Goal: Use online tool/utility: Utilize a website feature to perform a specific function

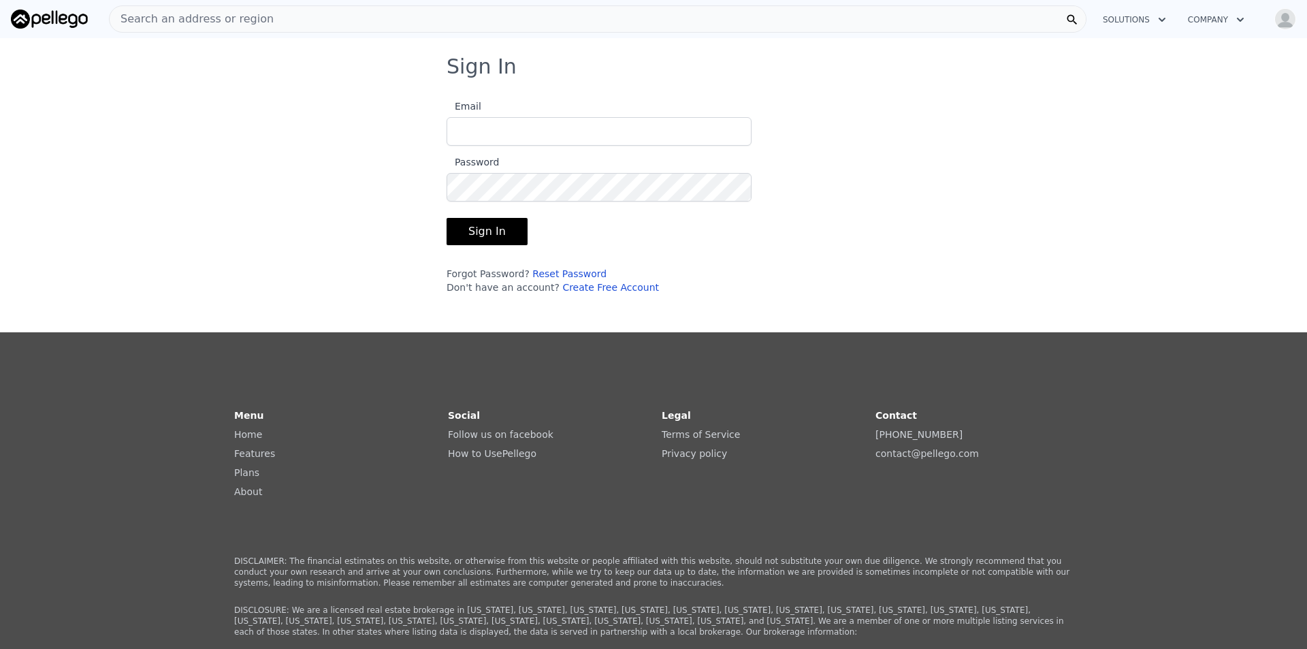
type input "[EMAIL_ADDRESS][DOMAIN_NAME]"
click at [477, 234] on button "Sign In" at bounding box center [486, 231] width 81 height 27
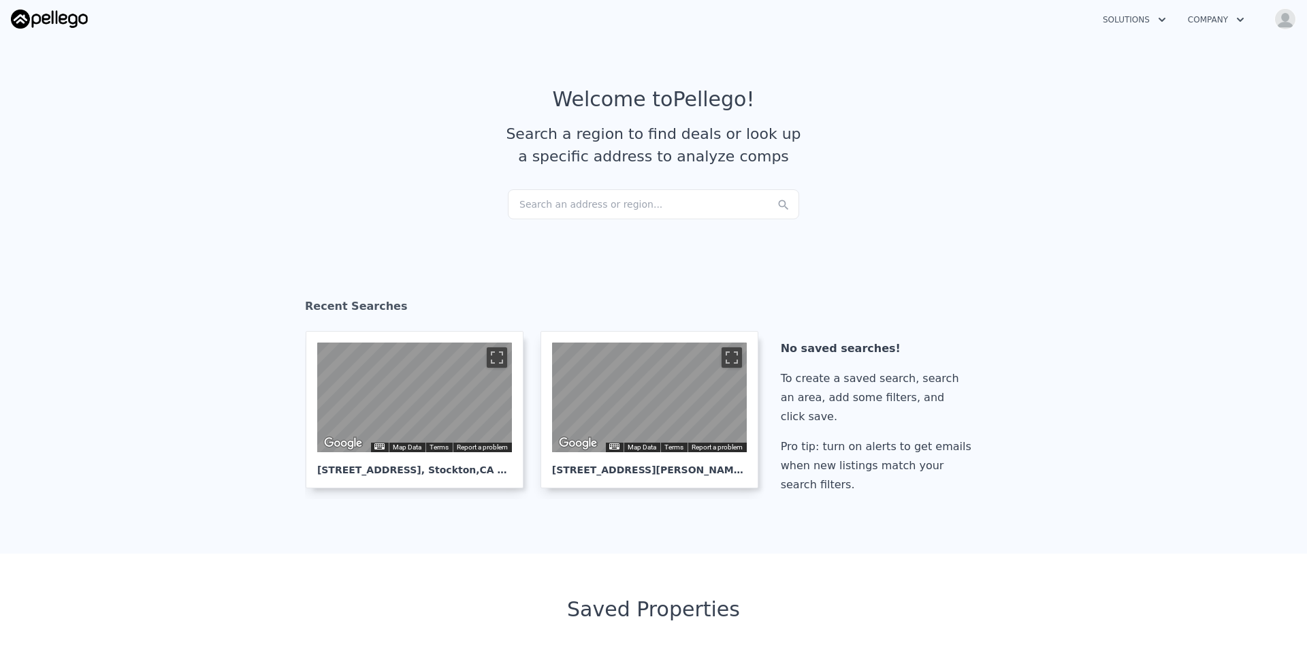
click at [605, 201] on div "Search an address or region..." at bounding box center [653, 204] width 291 height 30
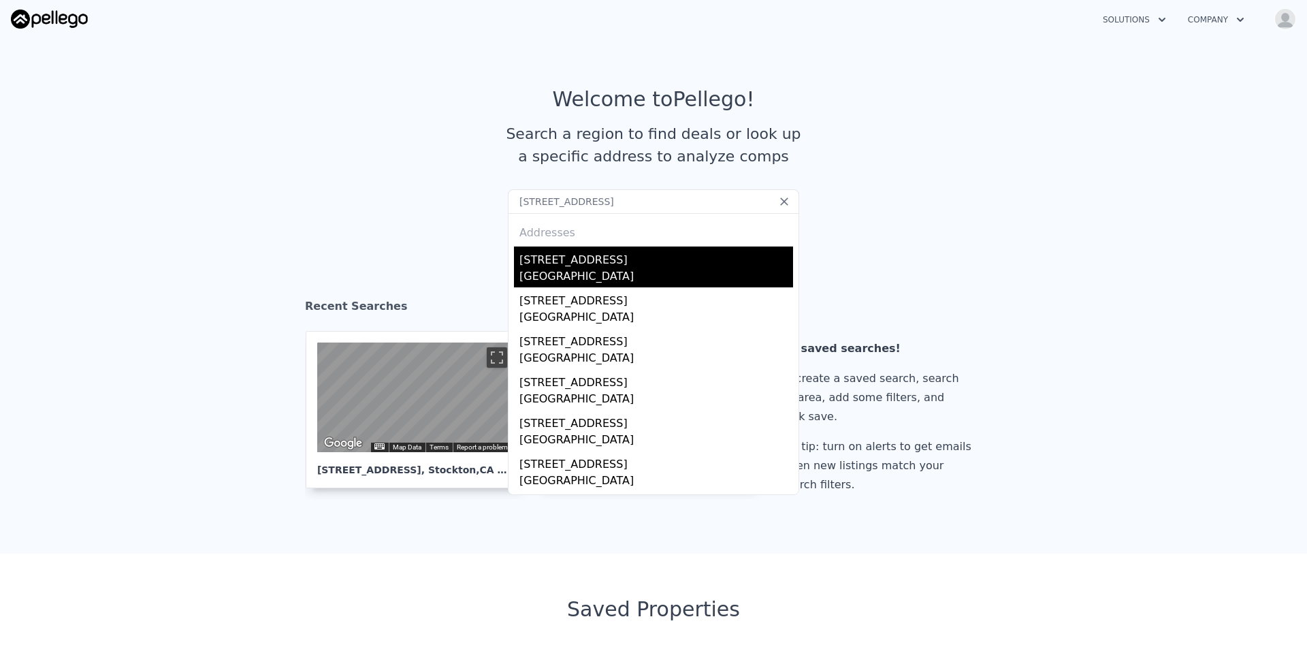
type input "[STREET_ADDRESS]"
click at [583, 278] on div "[GEOGRAPHIC_DATA]" at bounding box center [656, 277] width 274 height 19
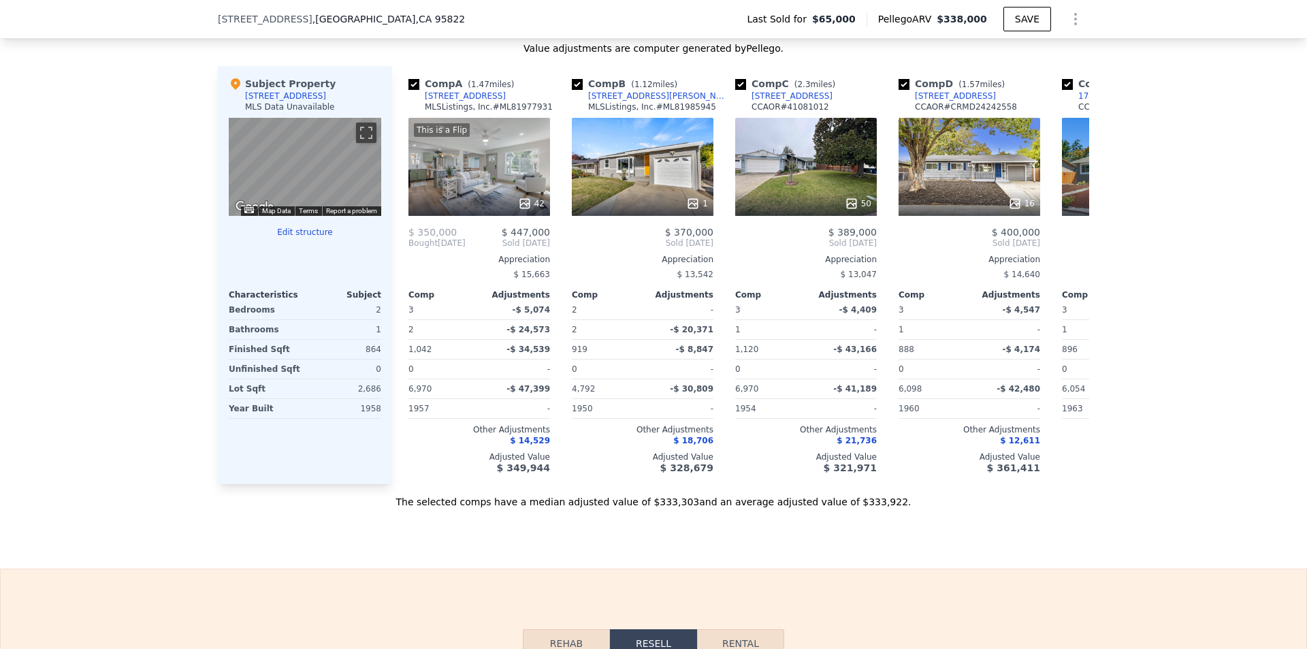
scroll to position [1356, 0]
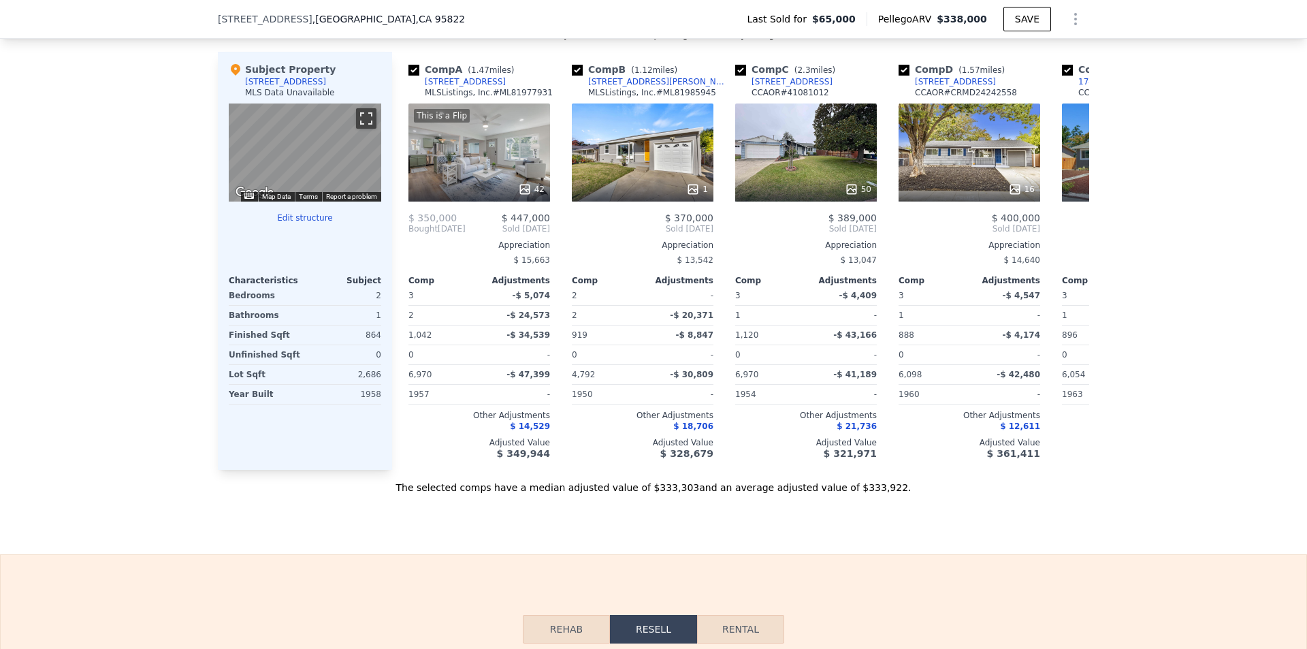
click at [360, 129] on button "Toggle fullscreen view" at bounding box center [366, 118] width 20 height 20
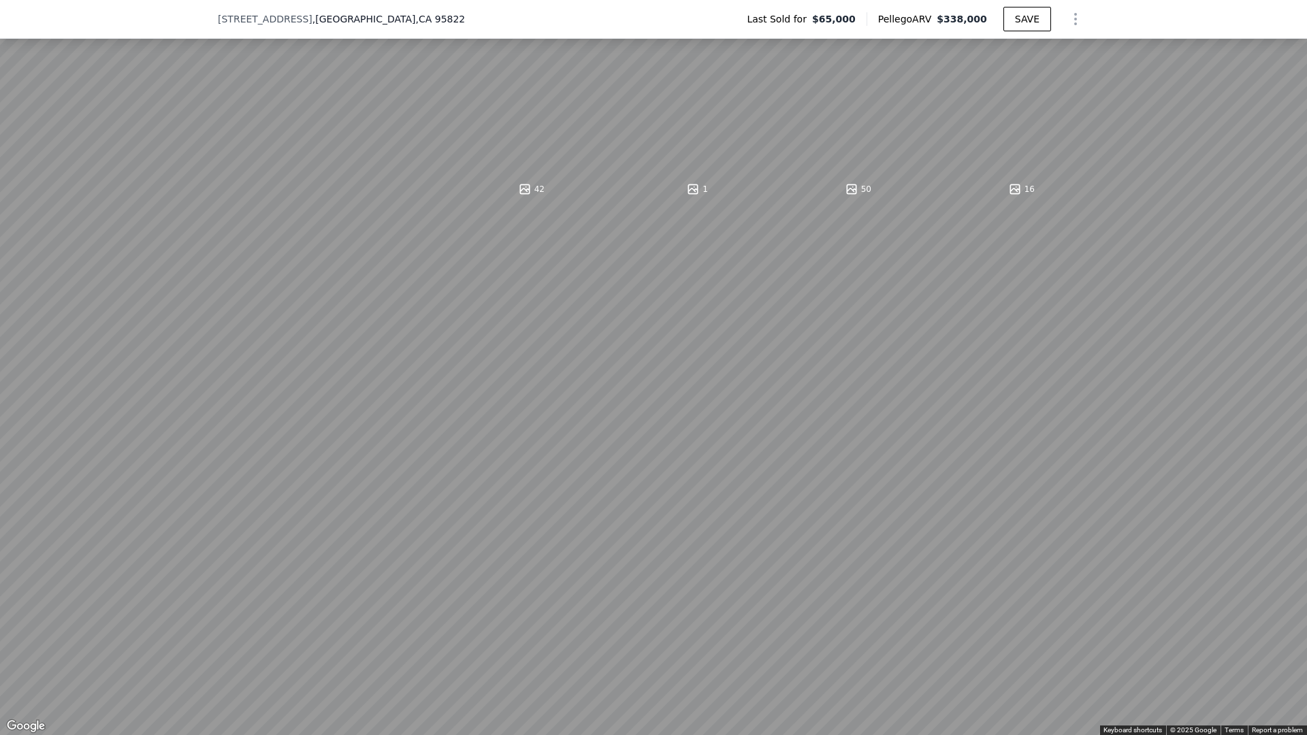
click at [1292, 10] on button "Toggle fullscreen view" at bounding box center [1292, 15] width 20 height 20
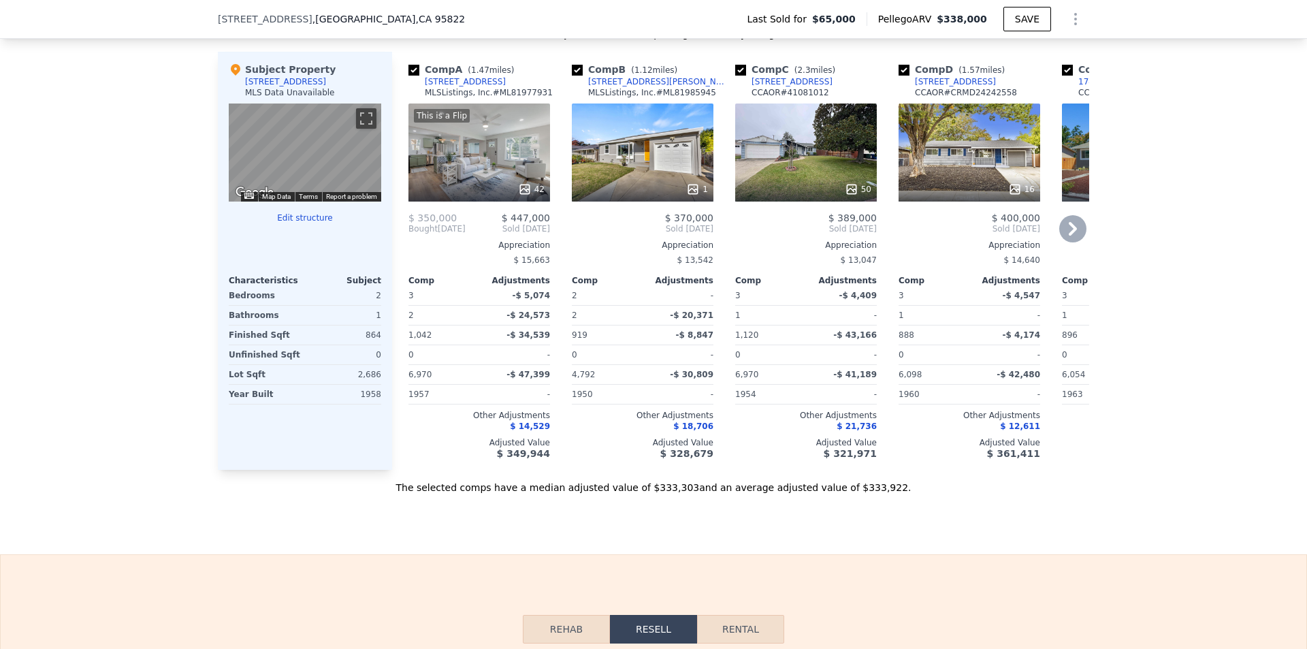
click at [1068, 235] on icon at bounding box center [1072, 229] width 8 height 14
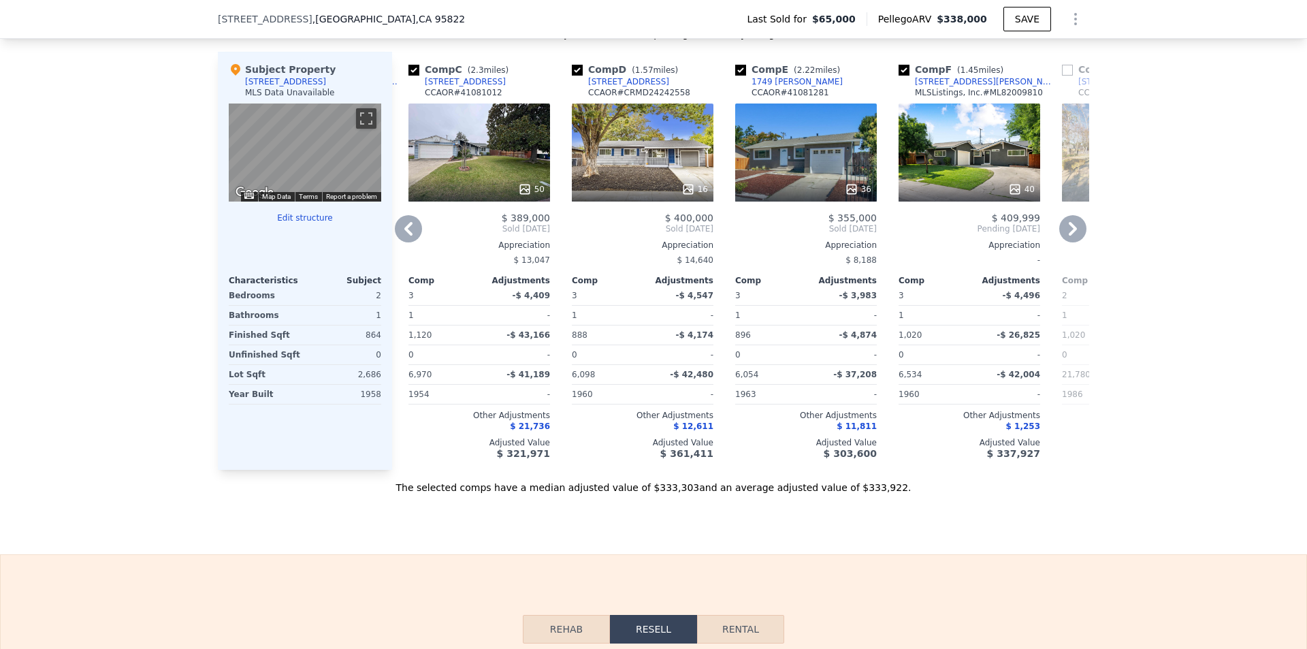
click at [1066, 242] on icon at bounding box center [1072, 228] width 27 height 27
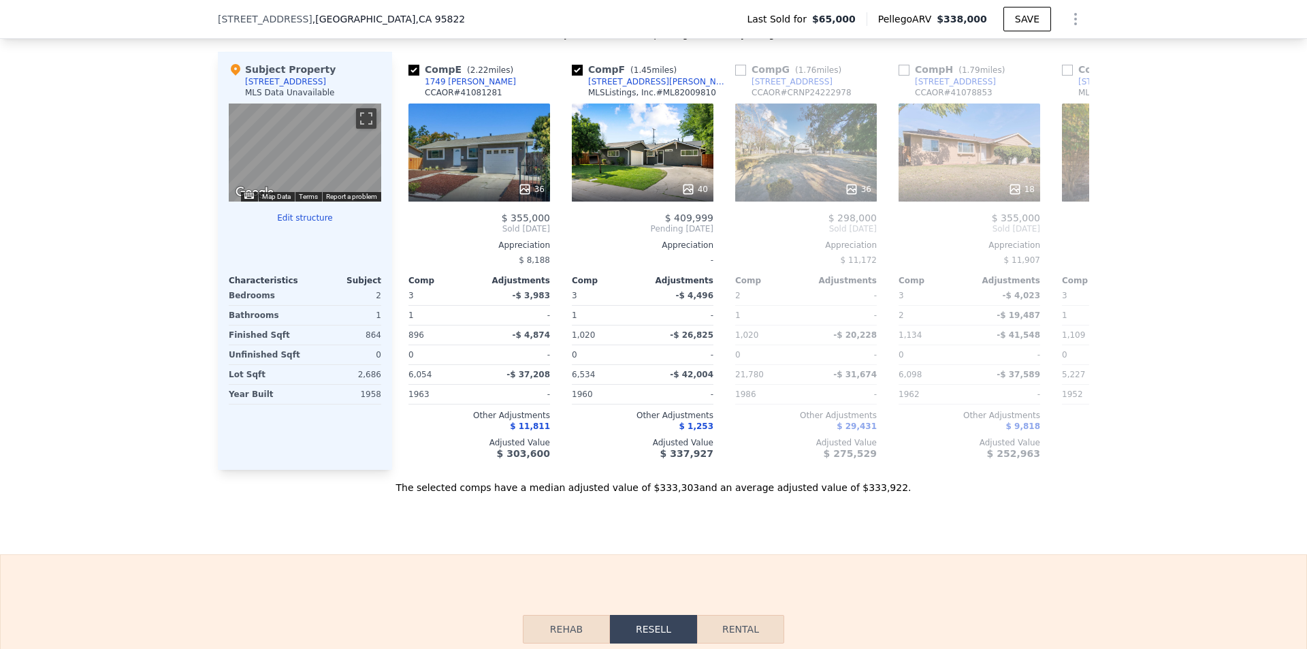
click at [1066, 251] on div "Comp A ( 1.47 miles) [STREET_ADDRESS] MLSListings, Inc. # ML81977931 This is a …" at bounding box center [740, 261] width 697 height 418
click at [1066, 242] on icon at bounding box center [1072, 228] width 27 height 27
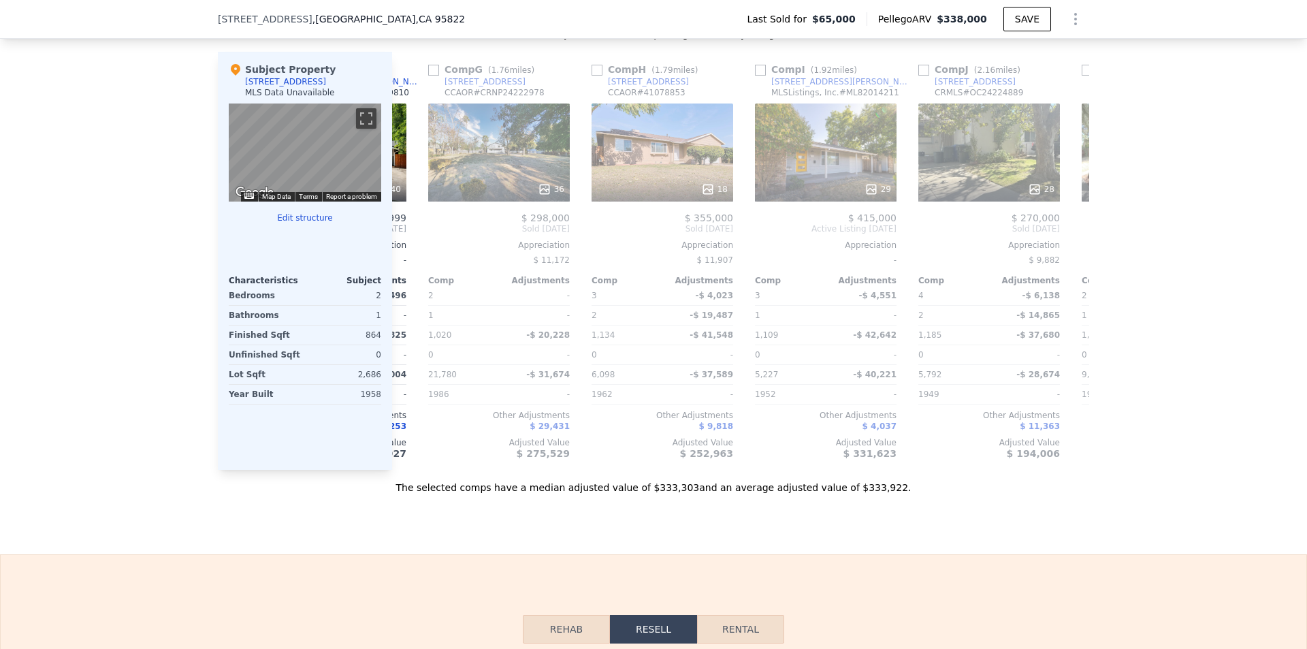
scroll to position [0, 980]
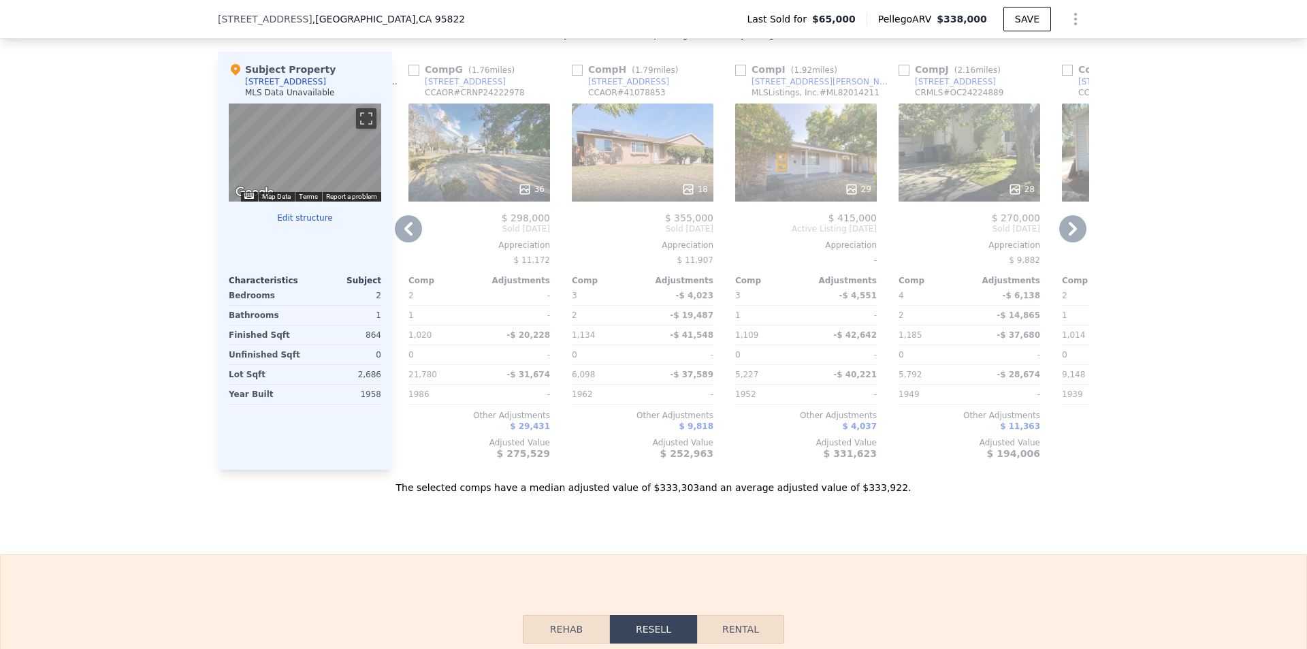
click at [470, 129] on div "36" at bounding box center [479, 152] width 142 height 98
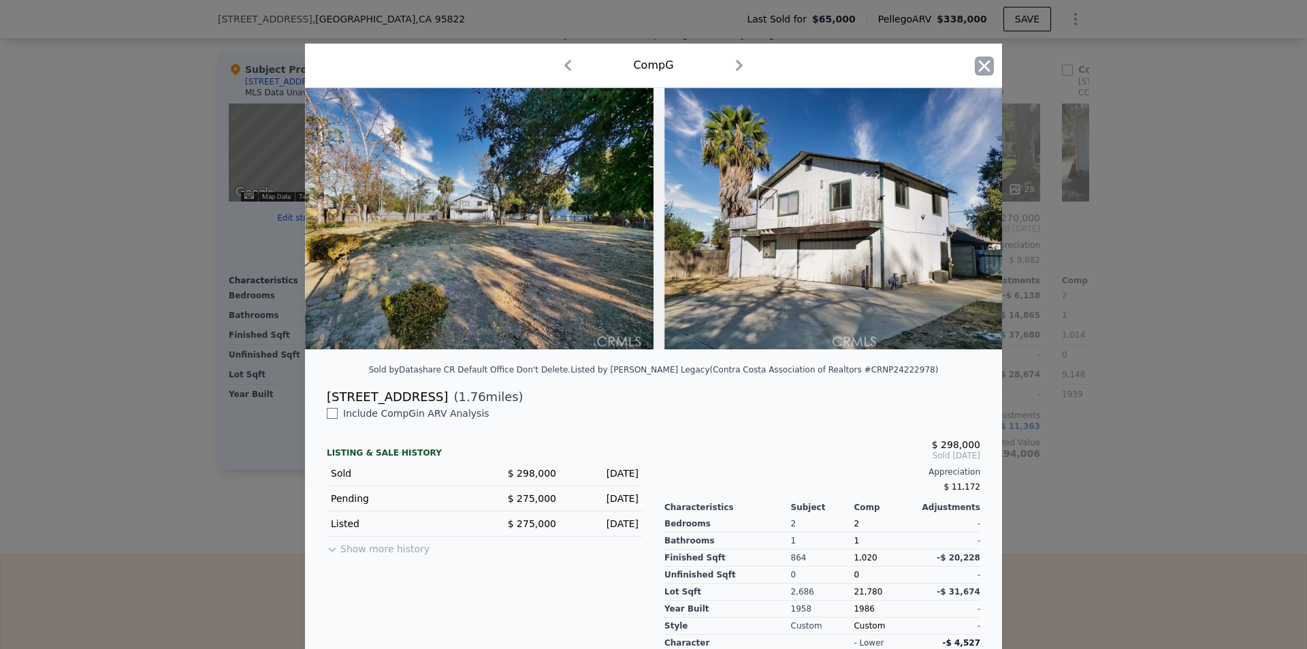
click at [982, 71] on icon "button" at bounding box center [984, 65] width 19 height 19
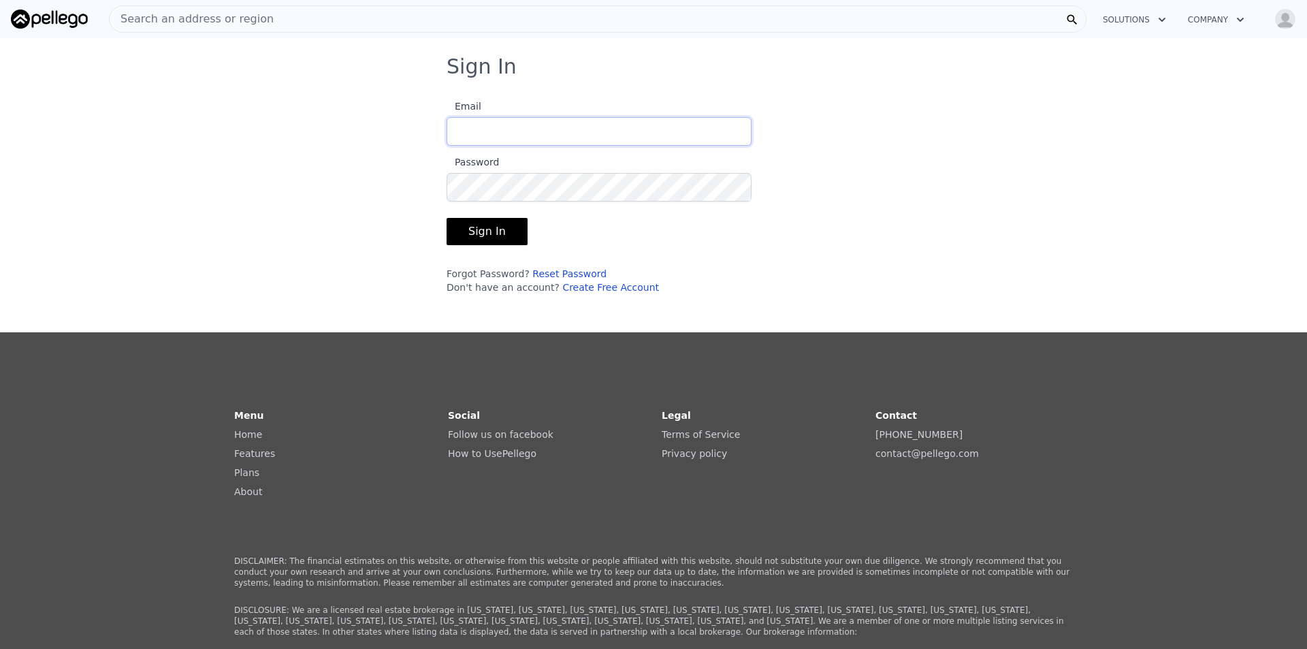
type input "[EMAIL_ADDRESS][DOMAIN_NAME]"
click at [461, 235] on button "Sign In" at bounding box center [486, 231] width 81 height 27
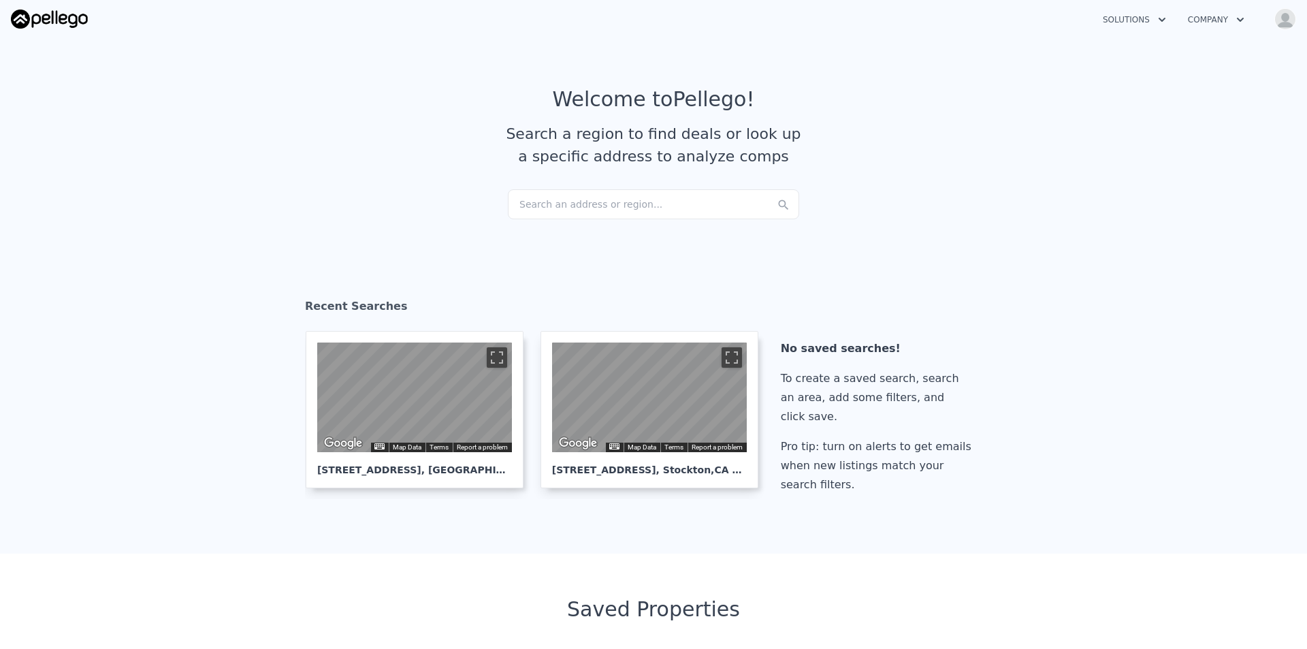
click at [587, 198] on div "Search an address or region..." at bounding box center [653, 204] width 291 height 30
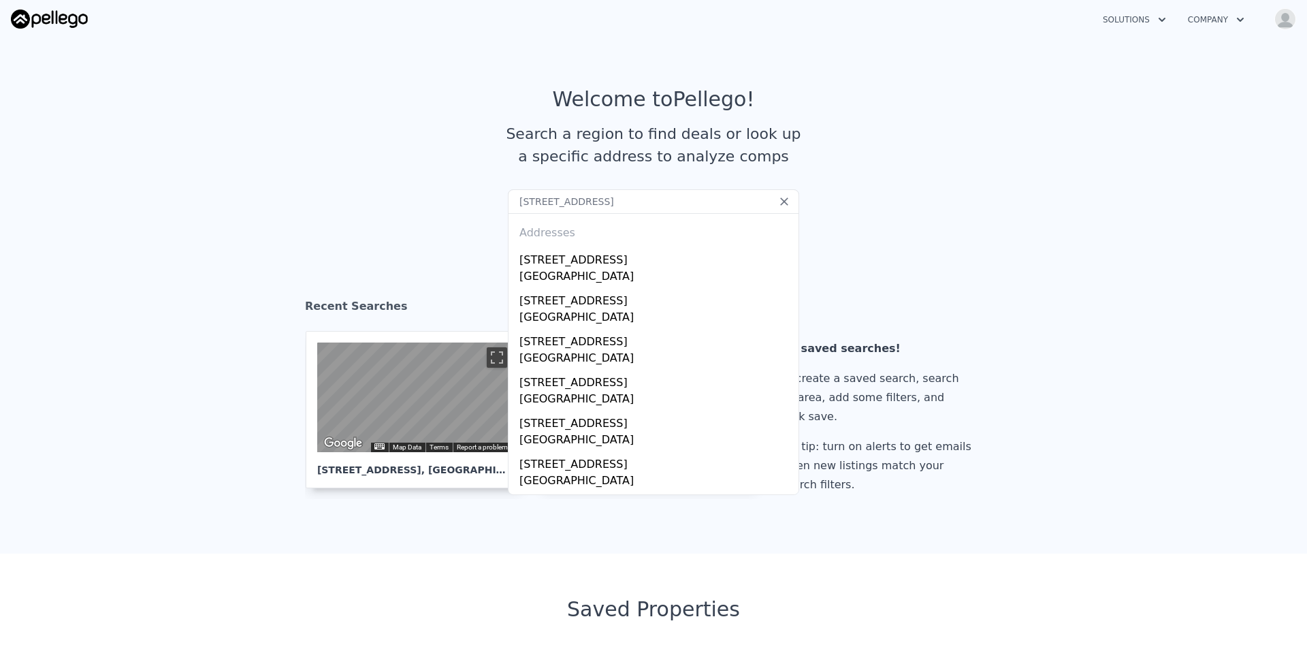
type input "745 N Airport Way, Stockton, CA 95205"
click at [627, 276] on div "Stockton, CA 95205" at bounding box center [656, 277] width 274 height 19
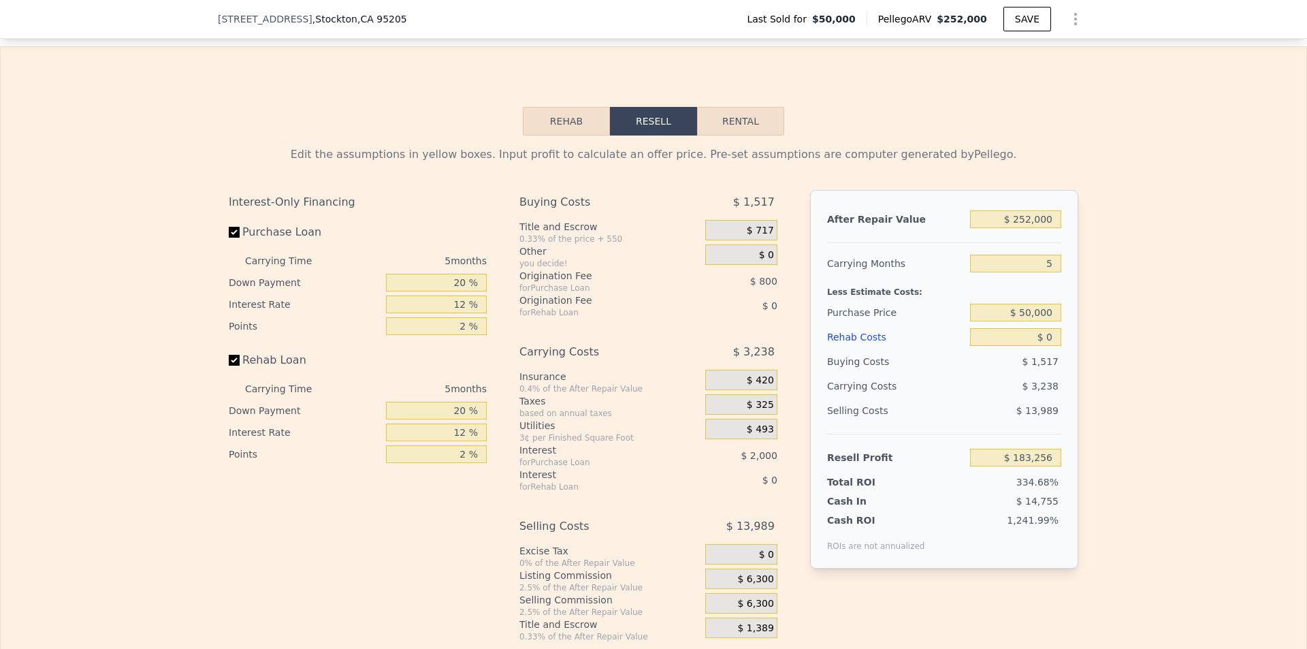
scroll to position [1974, 0]
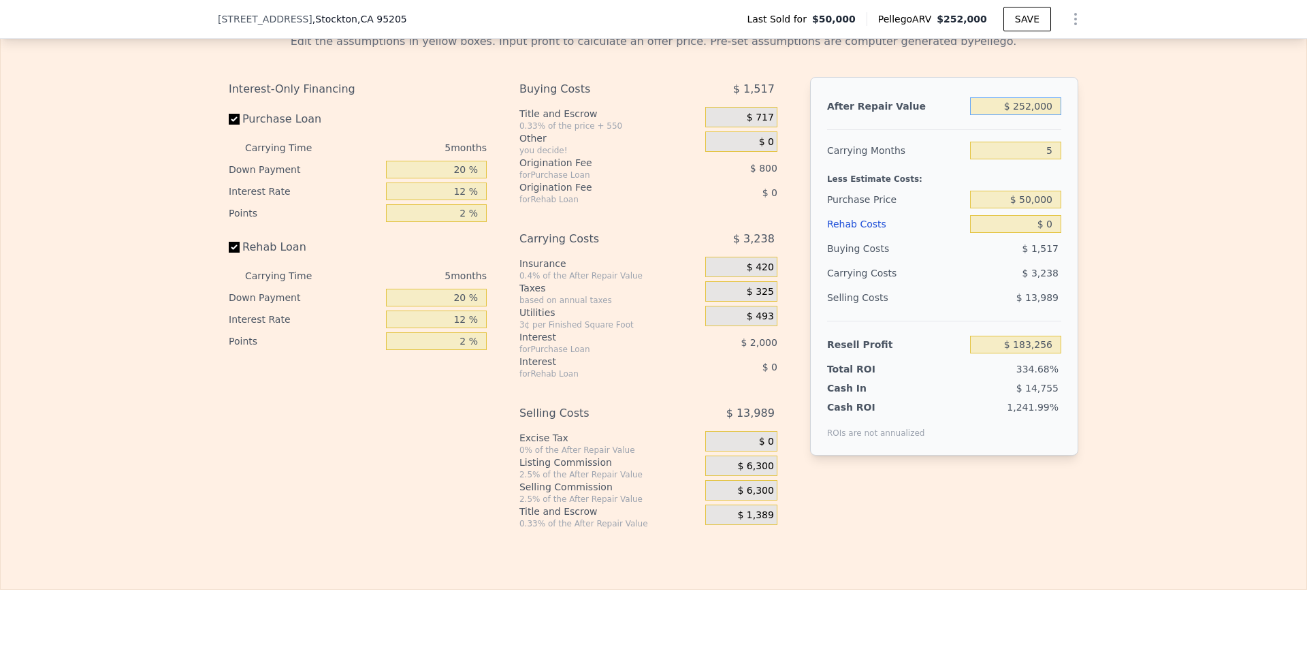
click at [1031, 115] on input "$ 252,000" at bounding box center [1015, 106] width 91 height 18
type input "$ 150"
type input "-$ 54,743"
type input "$ 1,500"
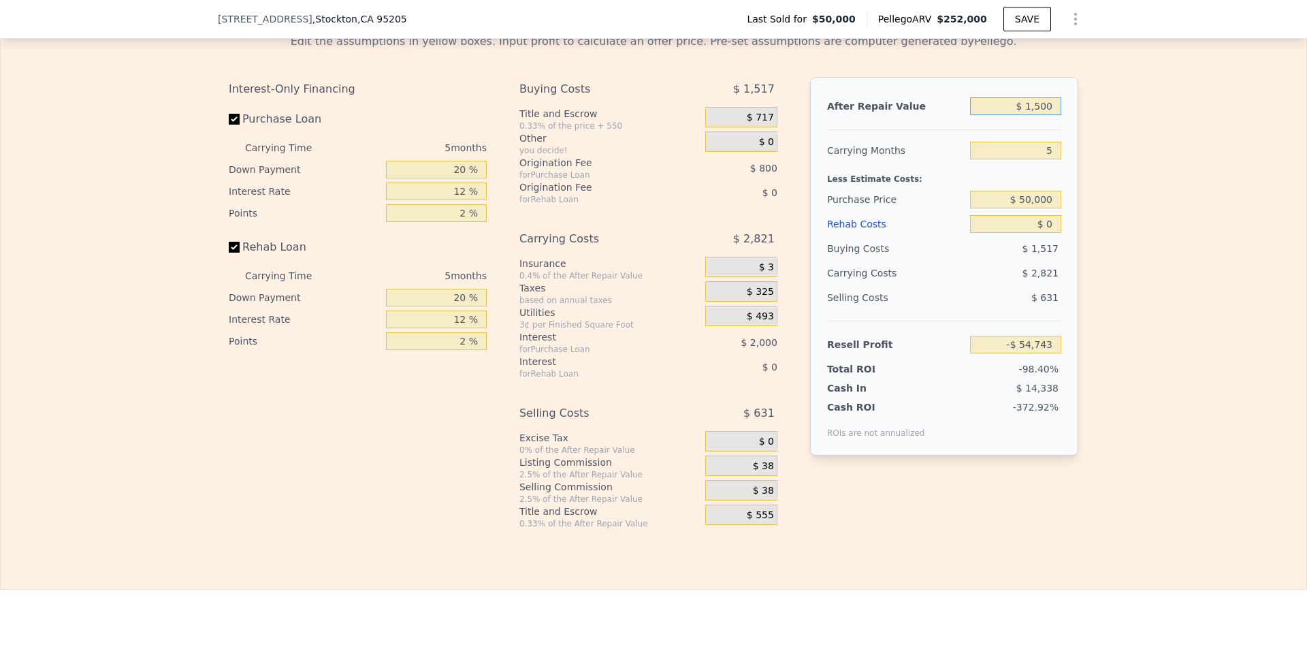
type input "-$ 53,469"
type input "$ 15,000"
type input "-$ 40,710"
type input "$ 150,000"
type input "$ 86,865"
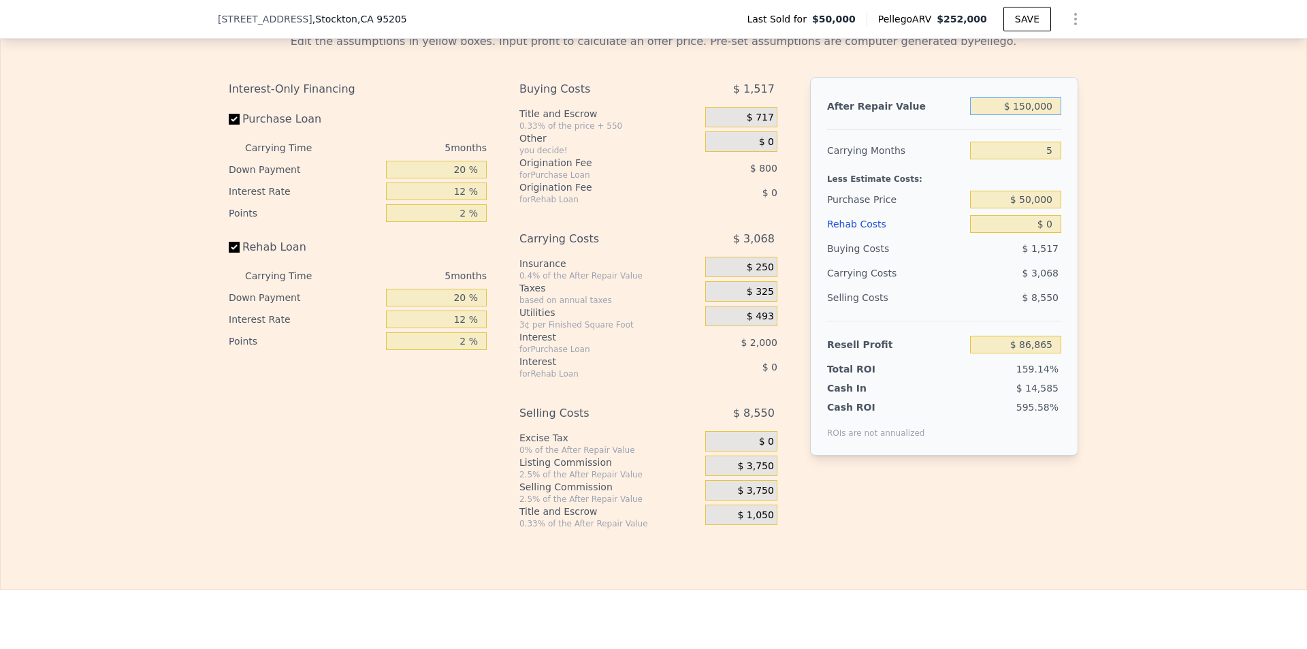
type input "$ 150,000"
click at [1032, 159] on input "5" at bounding box center [1015, 151] width 91 height 18
type input "4"
type input "$ 87,478"
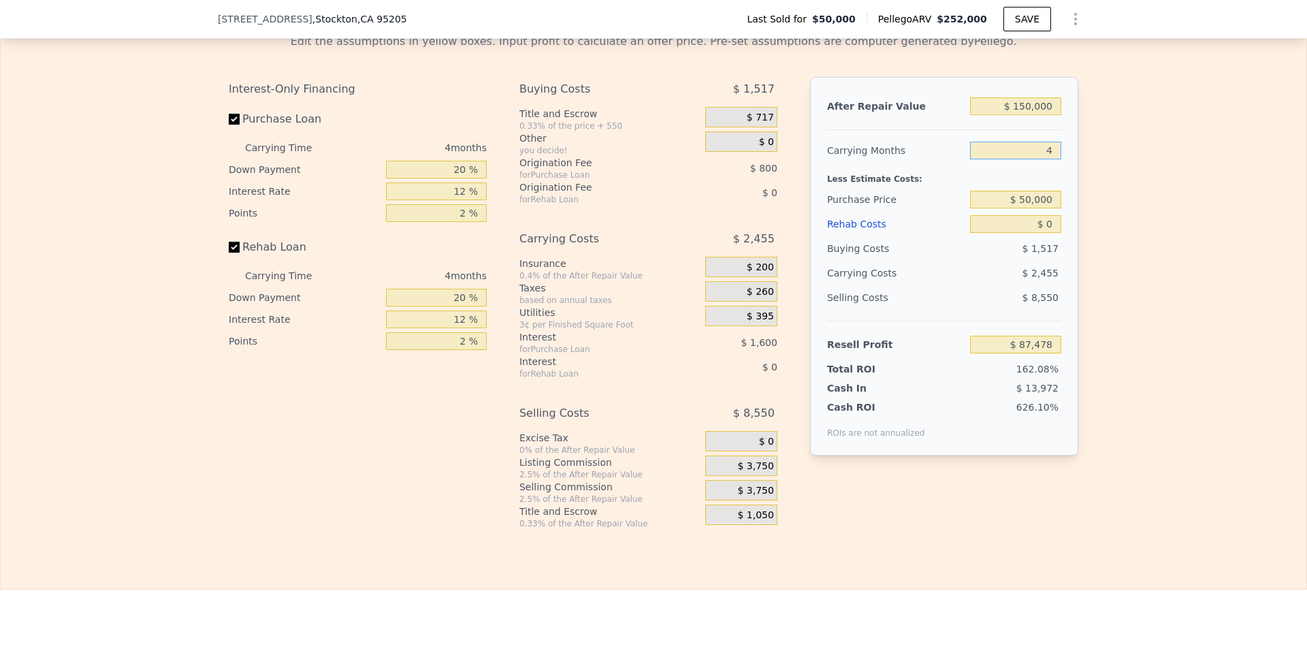
type input "4"
click at [1039, 208] on input "$ 50,000" at bounding box center [1015, 200] width 91 height 18
type input "$ 150,000"
click at [1082, 292] on div "Edit the assumptions in yellow boxes. Input profit to calculate an offer price.…" at bounding box center [653, 275] width 871 height 506
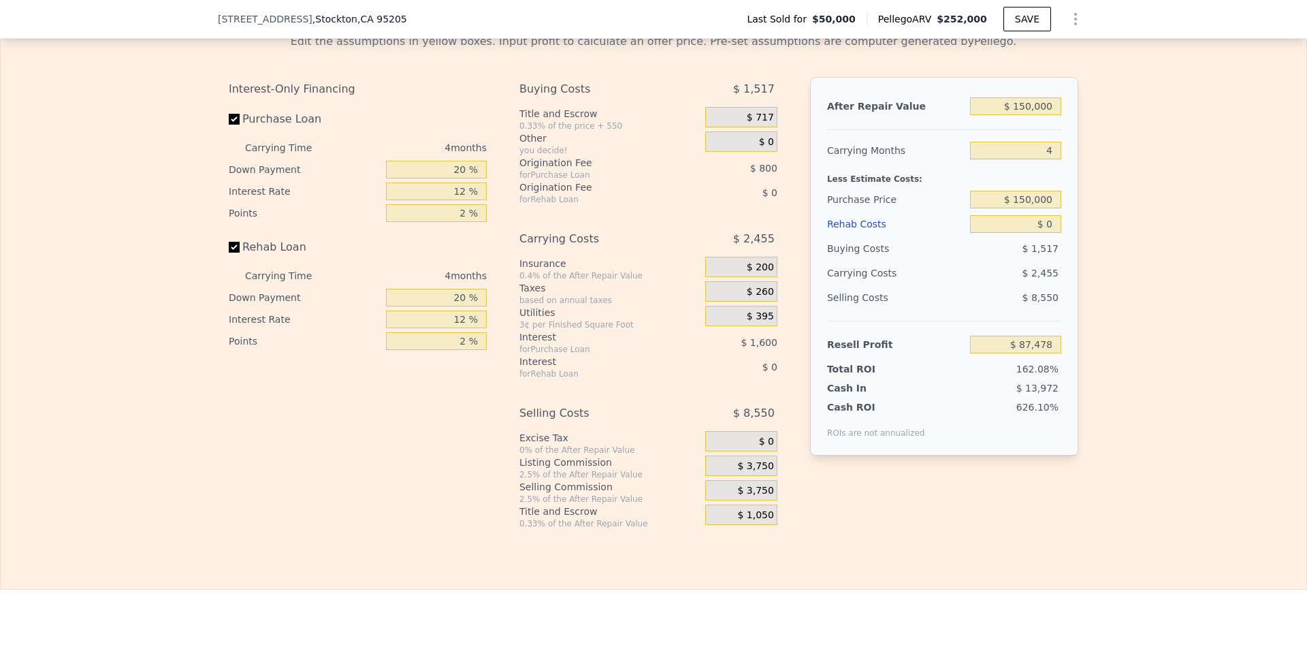
type input "-$ 17,655"
click at [1037, 114] on input "$ 150,000" at bounding box center [1015, 106] width 91 height 18
type input "$ 252,000"
type input "5"
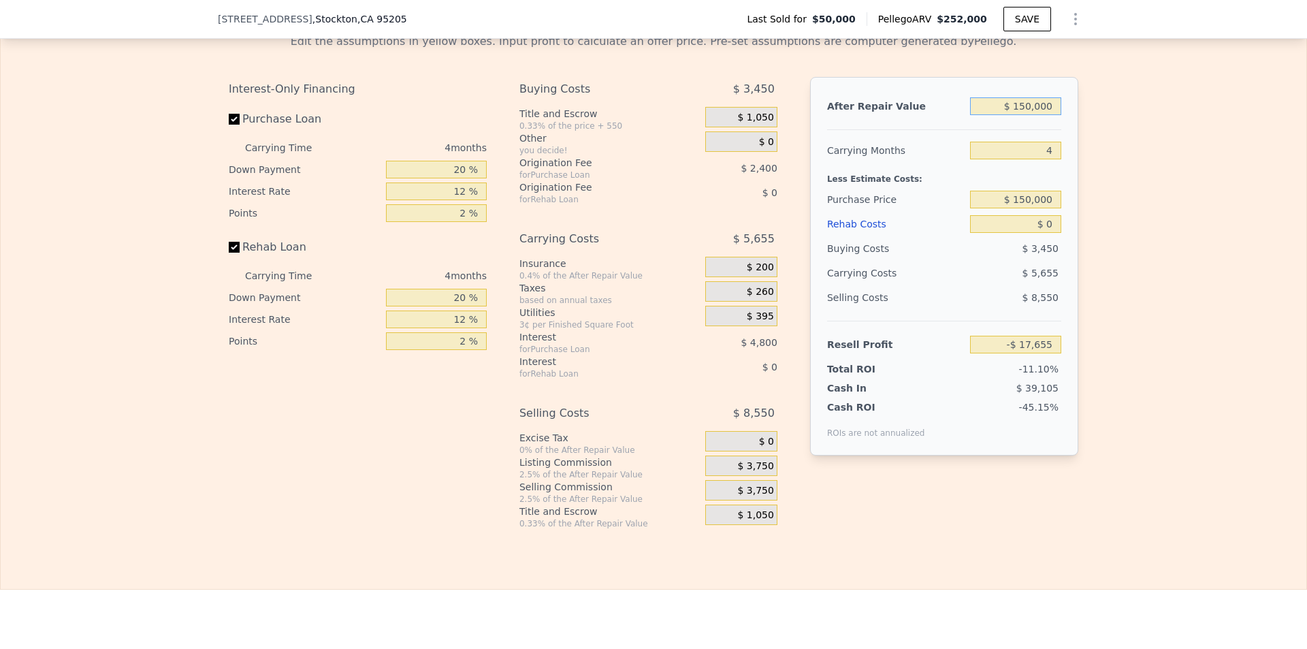
type input "$ 183,256"
click at [1022, 110] on input "$ 252,000" at bounding box center [1015, 106] width 91 height 18
click at [1041, 112] on input "$ 252,000" at bounding box center [1015, 106] width 91 height 18
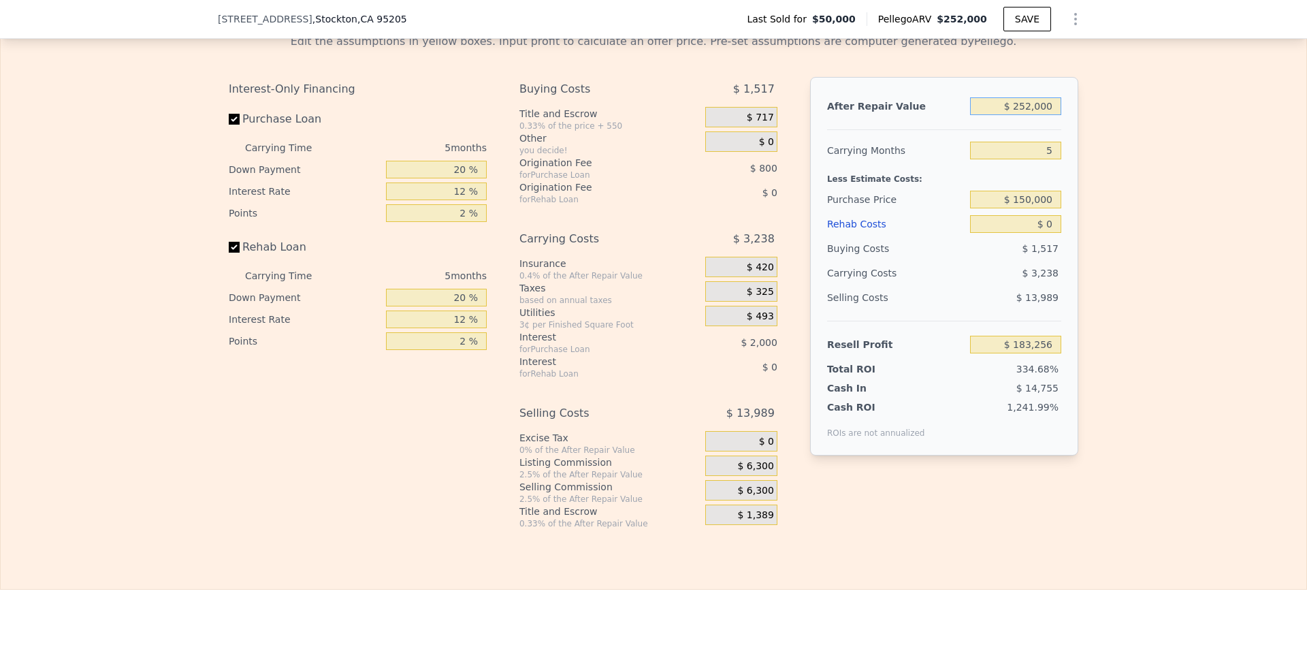
click at [1041, 112] on input "$ 252,000" at bounding box center [1015, 106] width 91 height 18
type input "$ 2"
type input "-$ 54,883"
type input "$ 28"
type input "-$ 54,859"
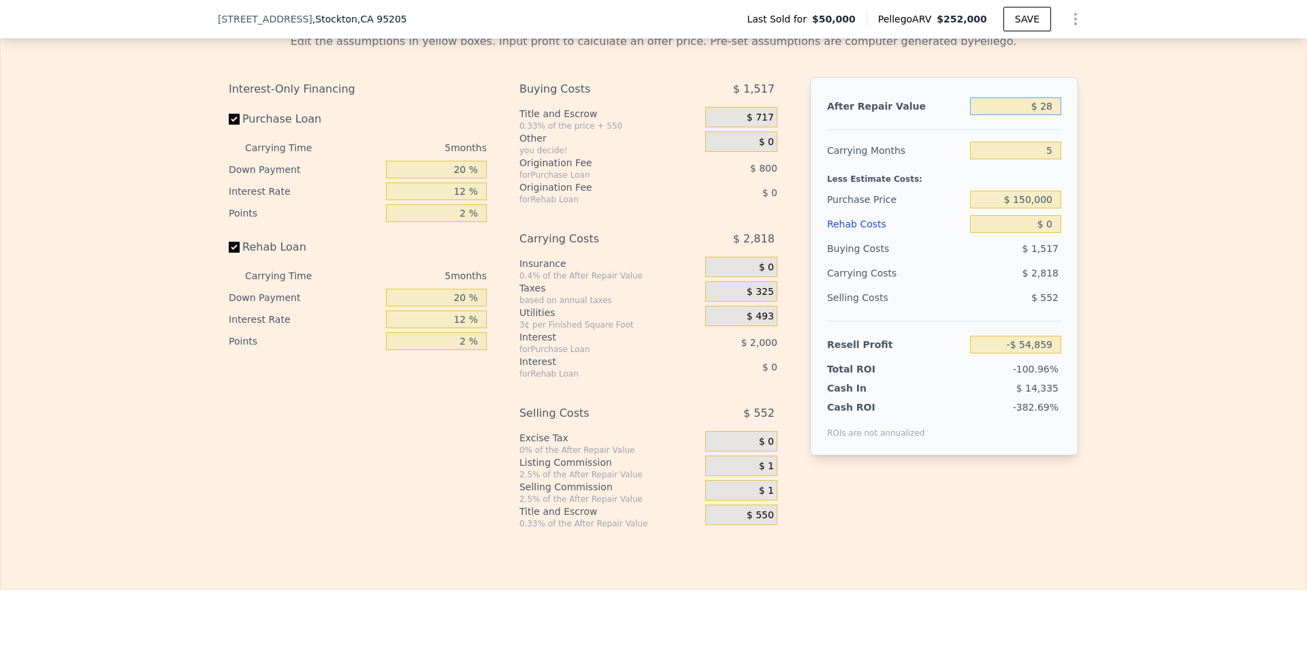
type input "$ 2"
type input "-$ 54,883"
type input "$ 26"
type input "-$ 54,861"
type input "$ 265"
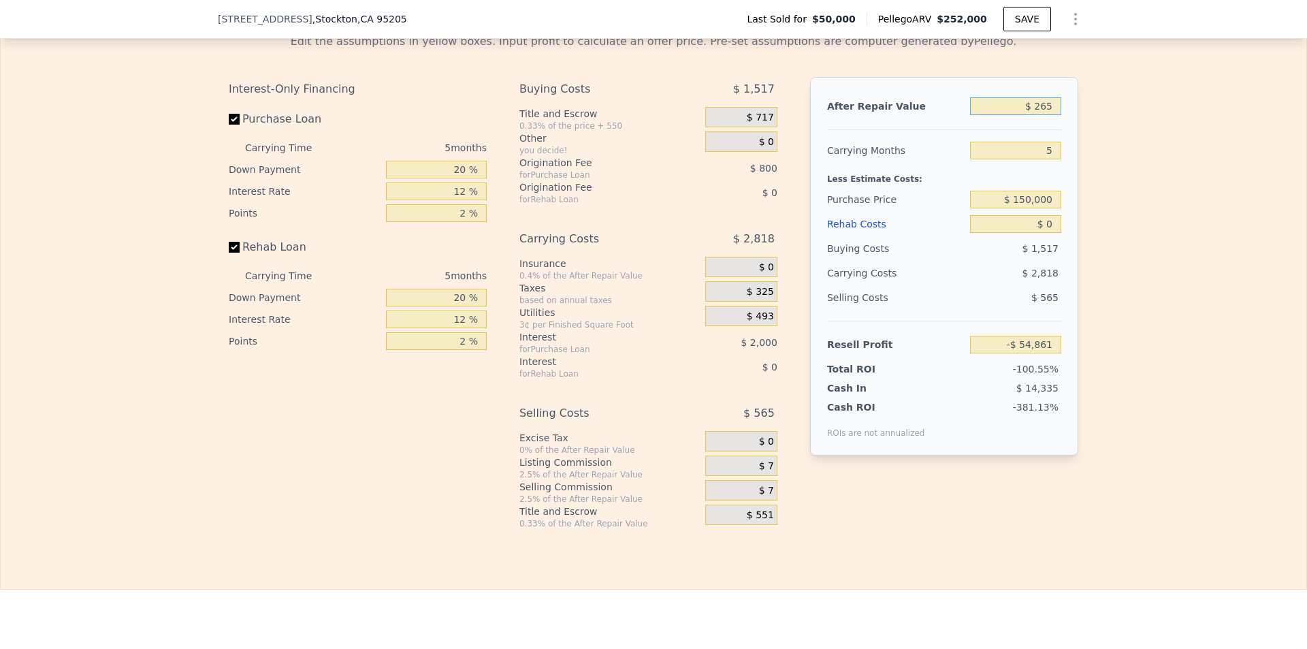
type input "-$ 54,635"
type input "$ 2,650"
type input "-$ 52,380"
type input "$ 26,500"
type input "-$ 29,843"
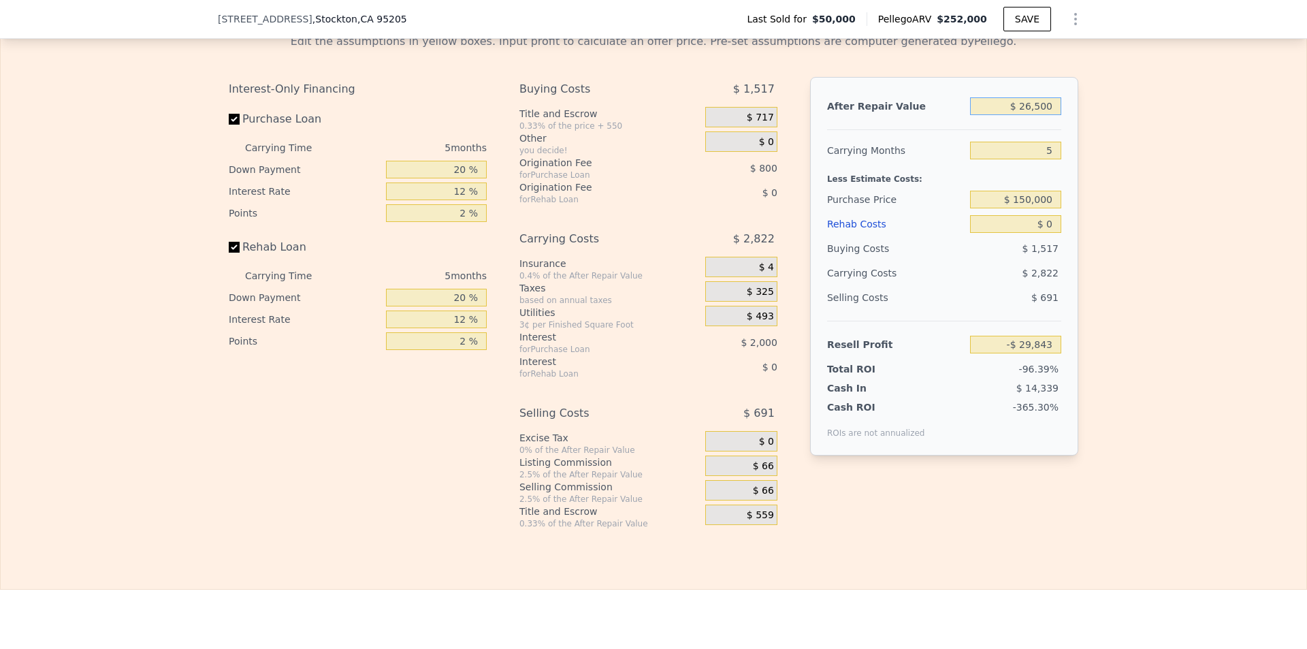
type input "$ 265,000"
type input "$ 195,541"
type input "$ 265,000"
click at [1044, 157] on input "5" at bounding box center [1015, 151] width 91 height 18
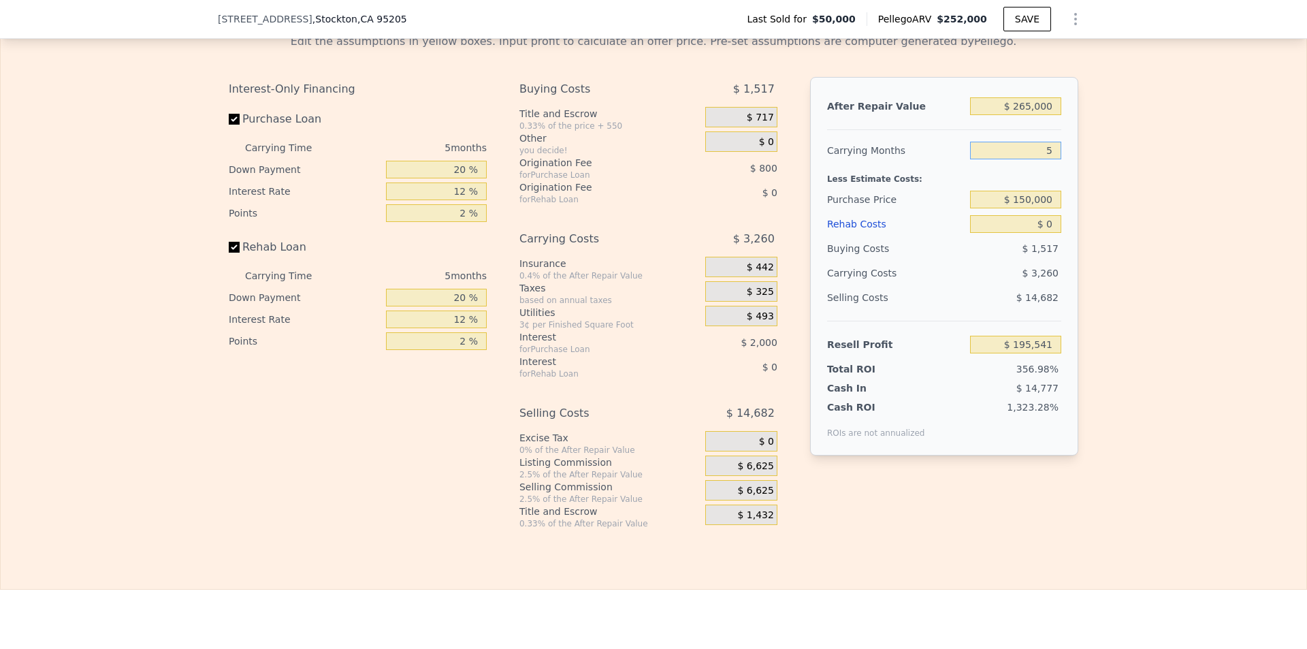
type input "4"
type input "$ 196,193"
type input "4"
click at [1098, 226] on div "Edit the assumptions in yellow boxes. Input profit to calculate an offer price.…" at bounding box center [653, 275] width 1305 height 506
click at [1042, 208] on input "$ 150,000" at bounding box center [1015, 200] width 91 height 18
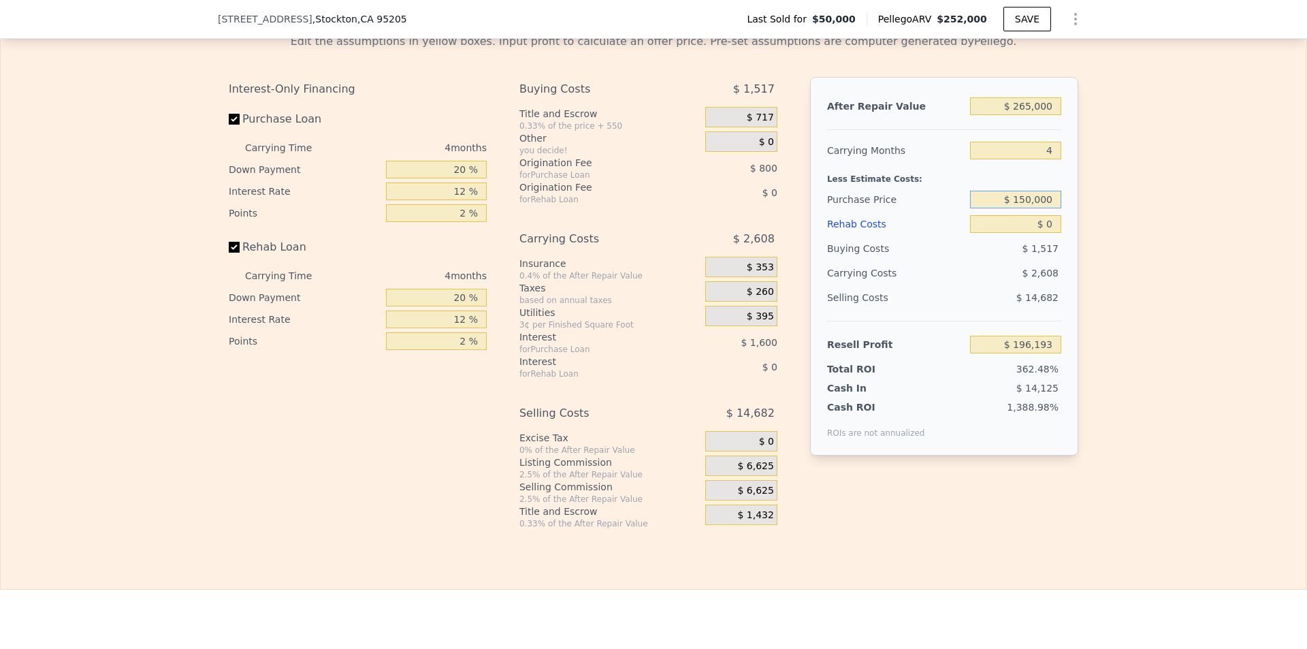
click at [1042, 208] on input "$ 150,000" at bounding box center [1015, 200] width 91 height 18
type input "$ 150,000"
click at [1143, 309] on div "Edit the assumptions in yellow boxes. Input profit to calculate an offer price.…" at bounding box center [653, 275] width 1305 height 506
type input "$ 91,060"
click at [1044, 231] on input "$ 0" at bounding box center [1015, 224] width 91 height 18
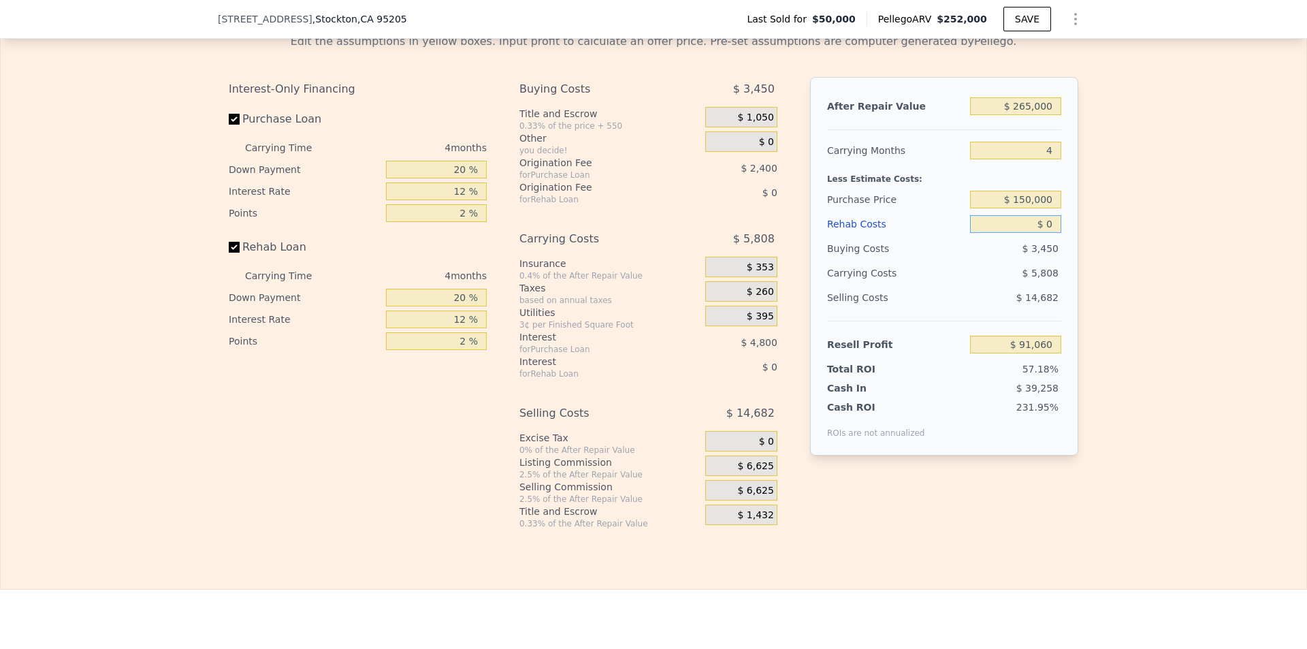
click at [1044, 231] on input "$ 0" at bounding box center [1015, 224] width 91 height 18
type input "$ 6"
type input "$ 91,054"
type input "$ 60"
type input "$ 90,999"
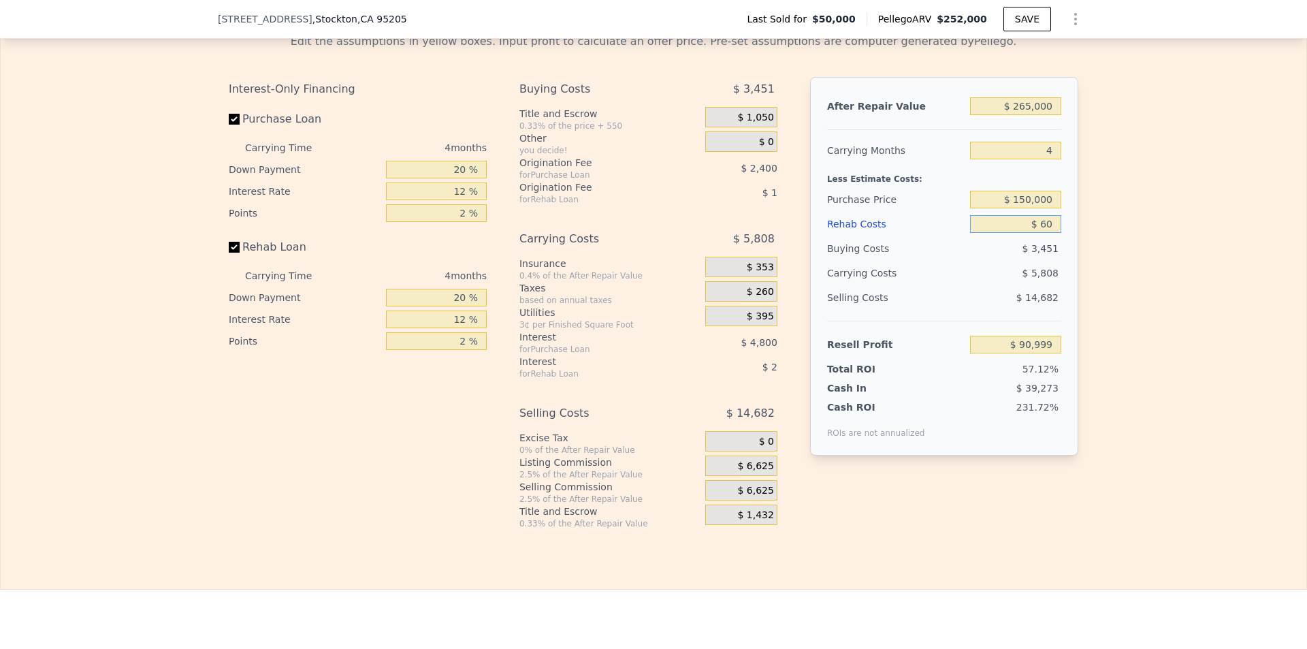
type input "$ 600"
type input "$ 90,430"
type input "$ 6,000"
type input "$ 84,772"
type input "$ 60,000"
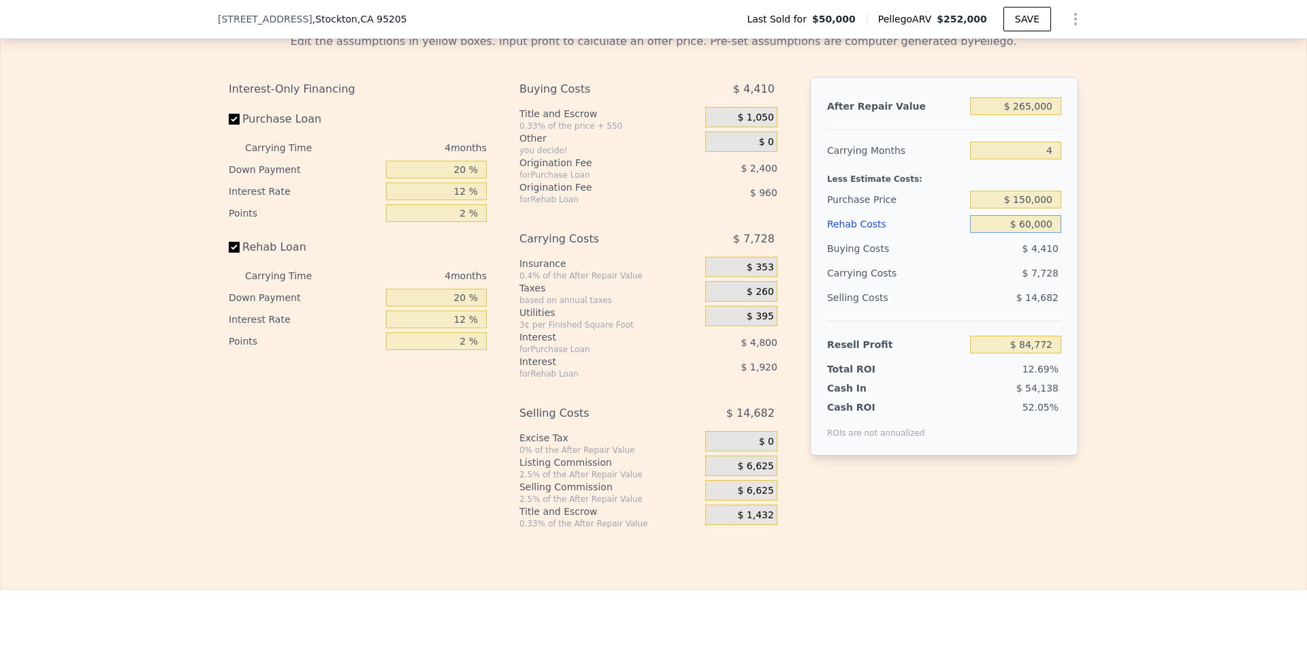
type input "$ 28,180"
click at [1035, 233] on input "$ 60,000" at bounding box center [1015, 224] width 91 height 18
type input "$ 5"
type input "$ 91,055"
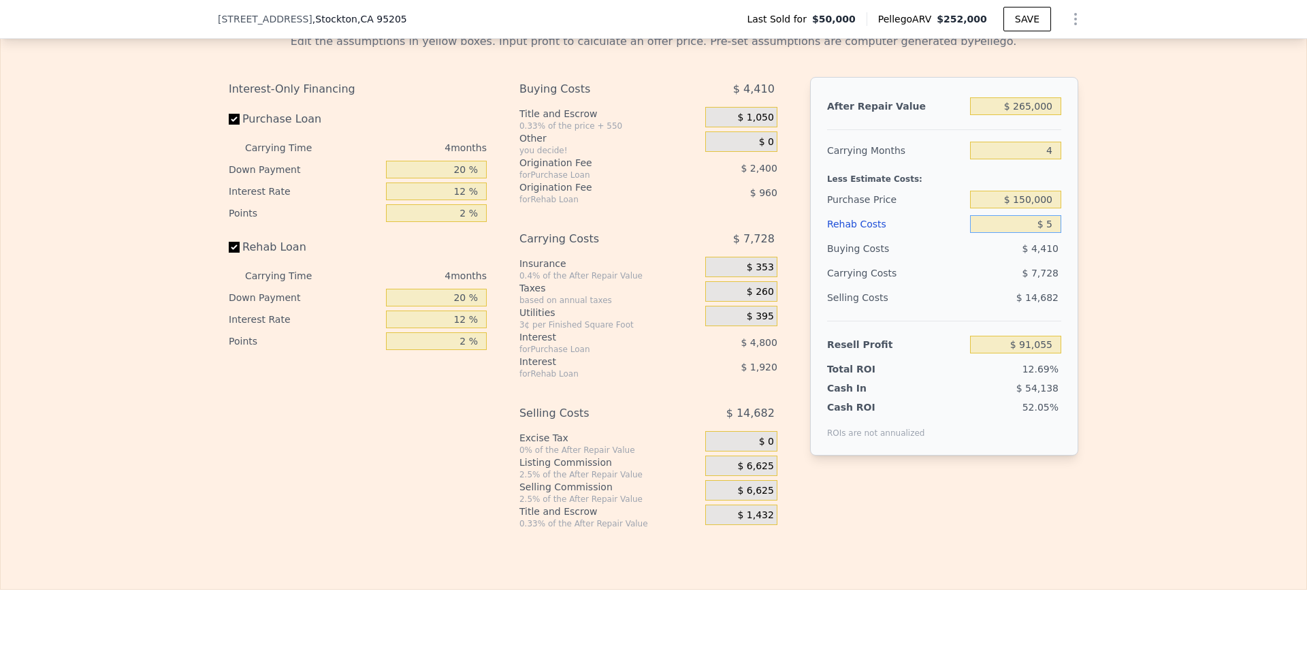
type input "$ 50"
type input "$ 91,009"
type input "$ 500"
type input "$ 90,536"
type input "$ 5,000"
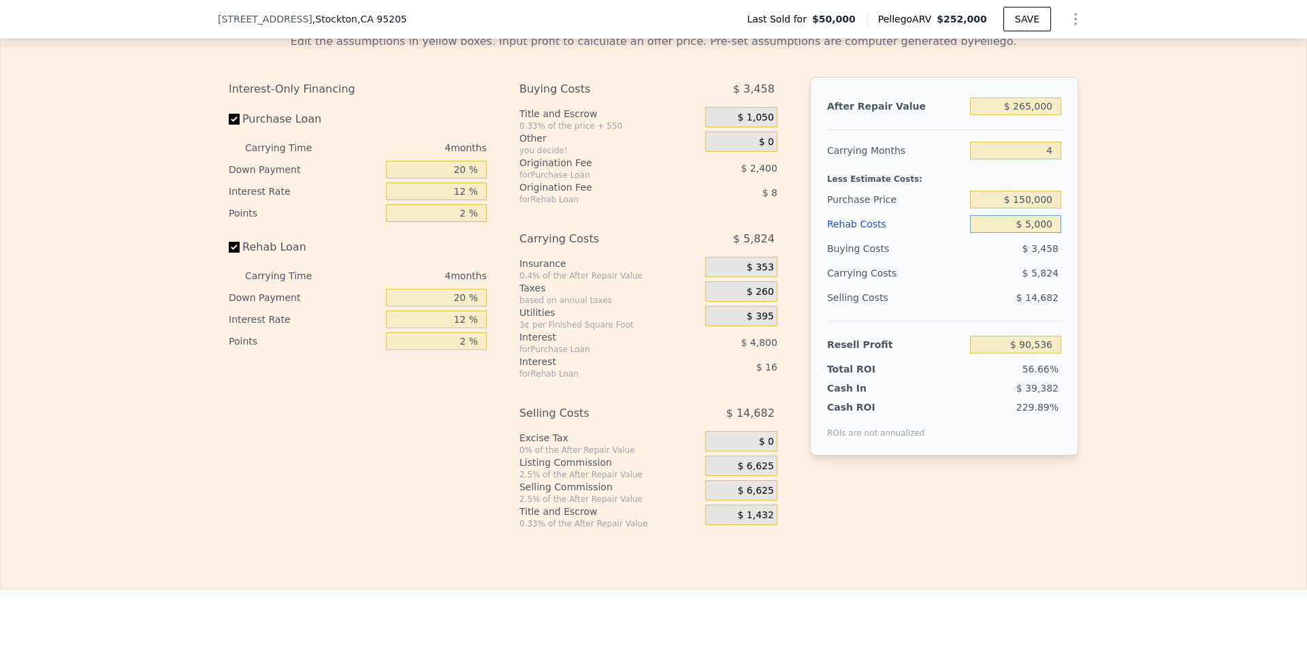
type input "$ 85,820"
type input "$ 50,000"
type input "$ 38,660"
type input "$ 50,000"
click at [1078, 276] on div "Edit the assumptions in yellow boxes. Input profit to calculate an offer price.…" at bounding box center [653, 275] width 871 height 506
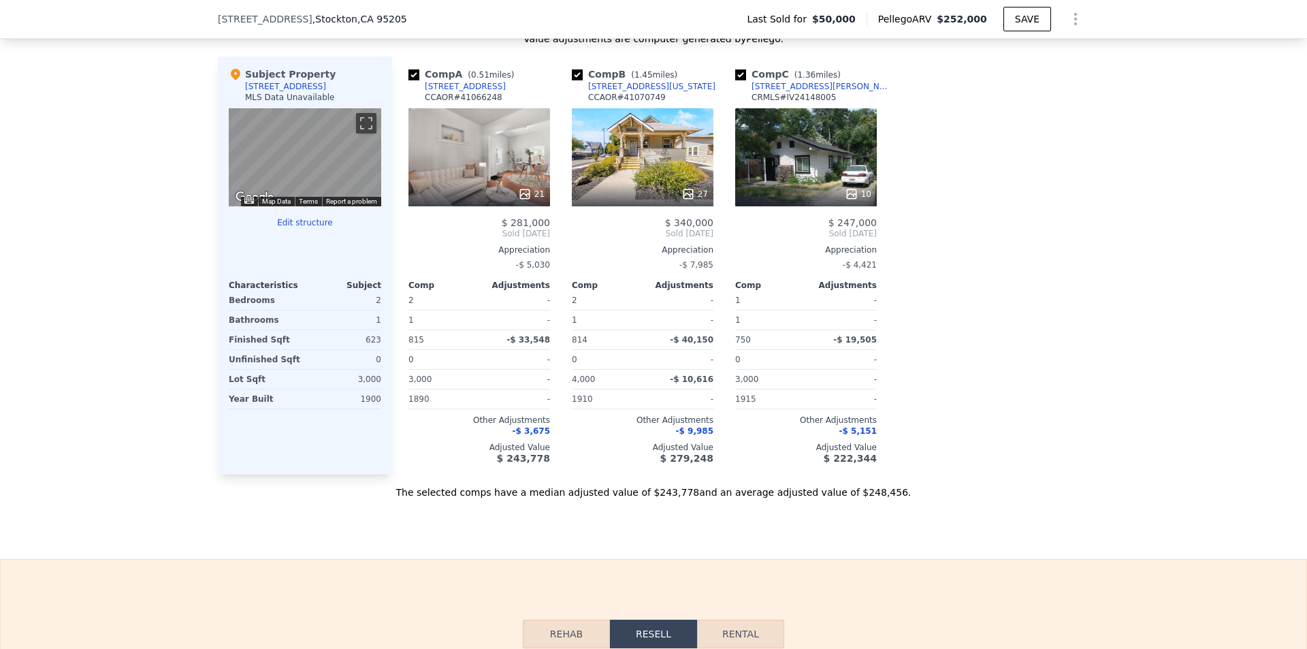
scroll to position [1288, 0]
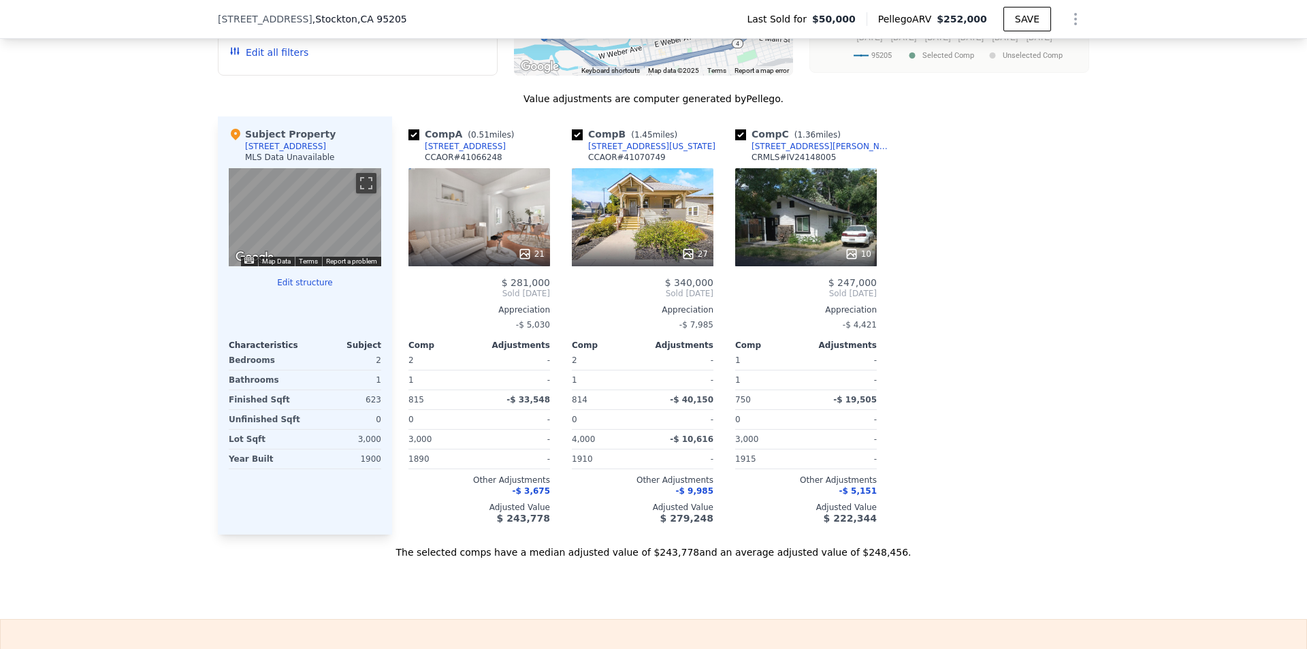
click at [290, 288] on button "Edit structure" at bounding box center [305, 282] width 152 height 11
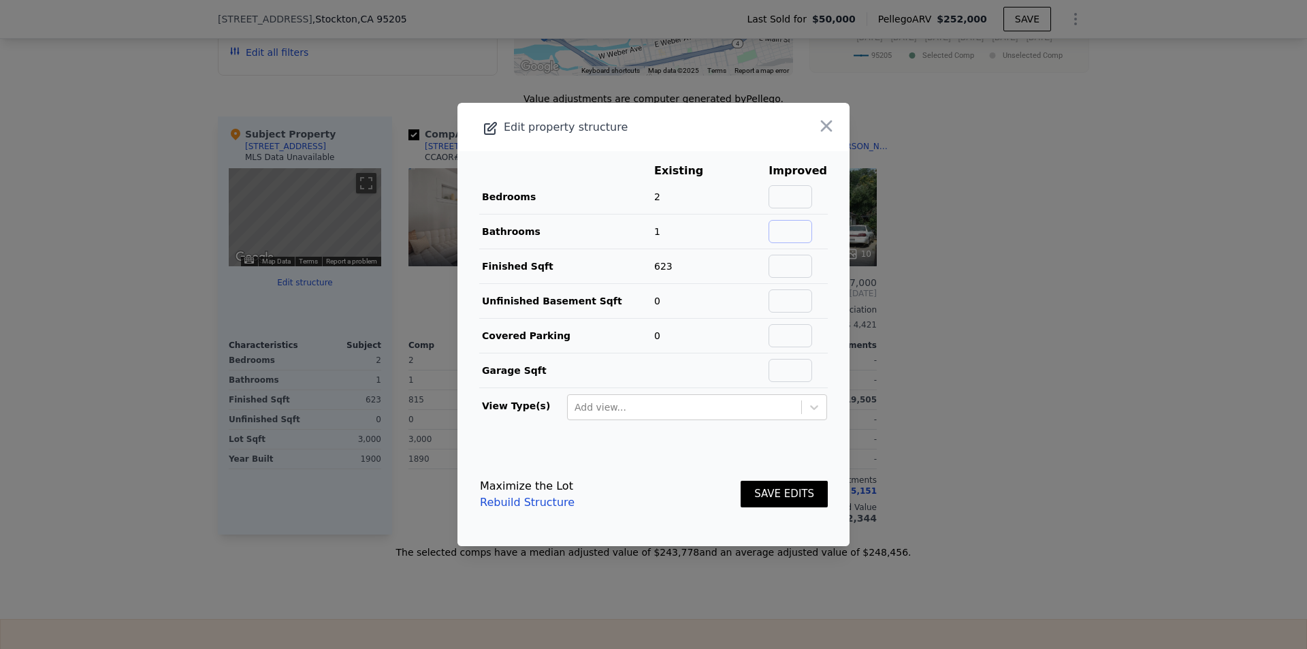
click at [783, 236] on input "text" at bounding box center [790, 231] width 44 height 23
type input "2"
click at [717, 250] on td "623" at bounding box center [688, 266] width 71 height 35
click at [778, 491] on button "SAVE EDITS" at bounding box center [783, 493] width 87 height 27
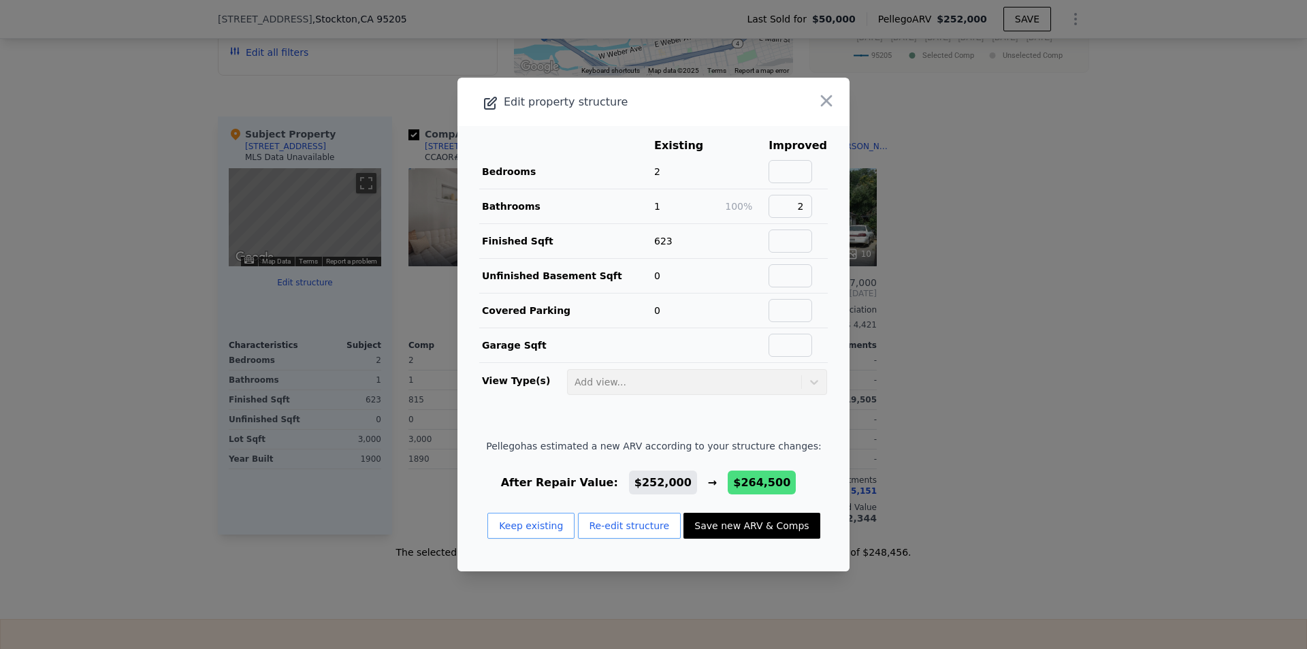
click at [738, 536] on button "Save new ARV & Comps" at bounding box center [751, 525] width 136 height 26
type input "$ 264,500"
type input "$ 38,185"
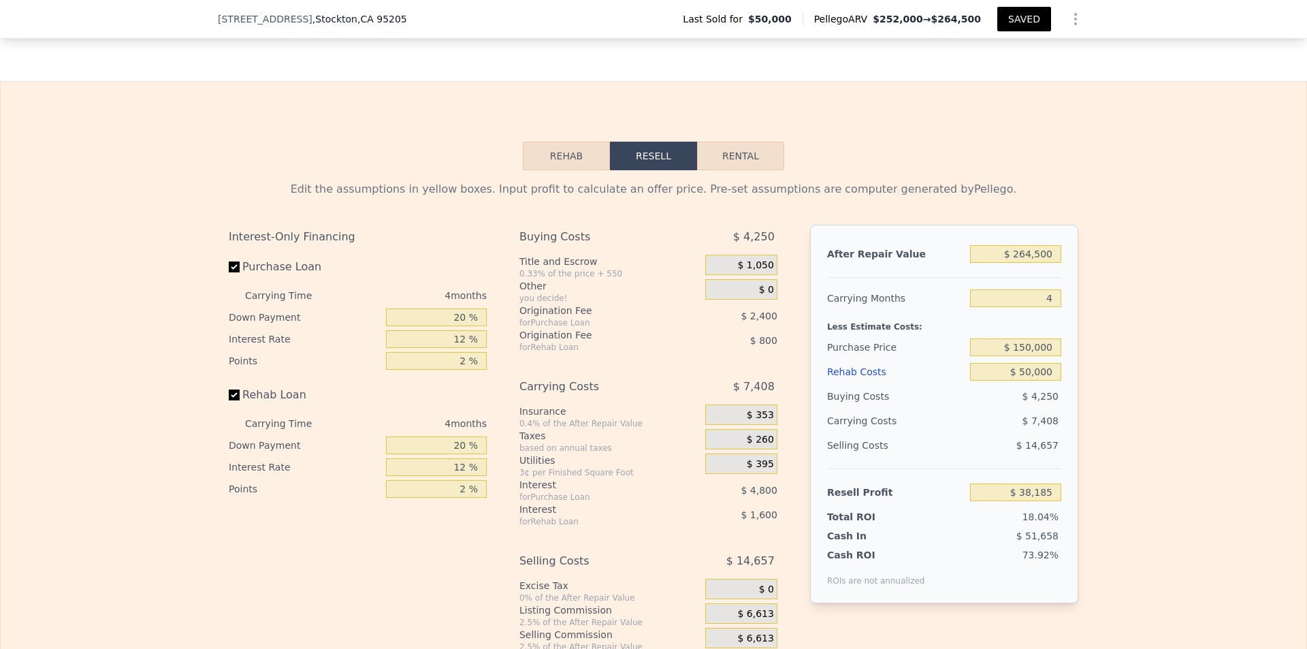
scroll to position [1969, 0]
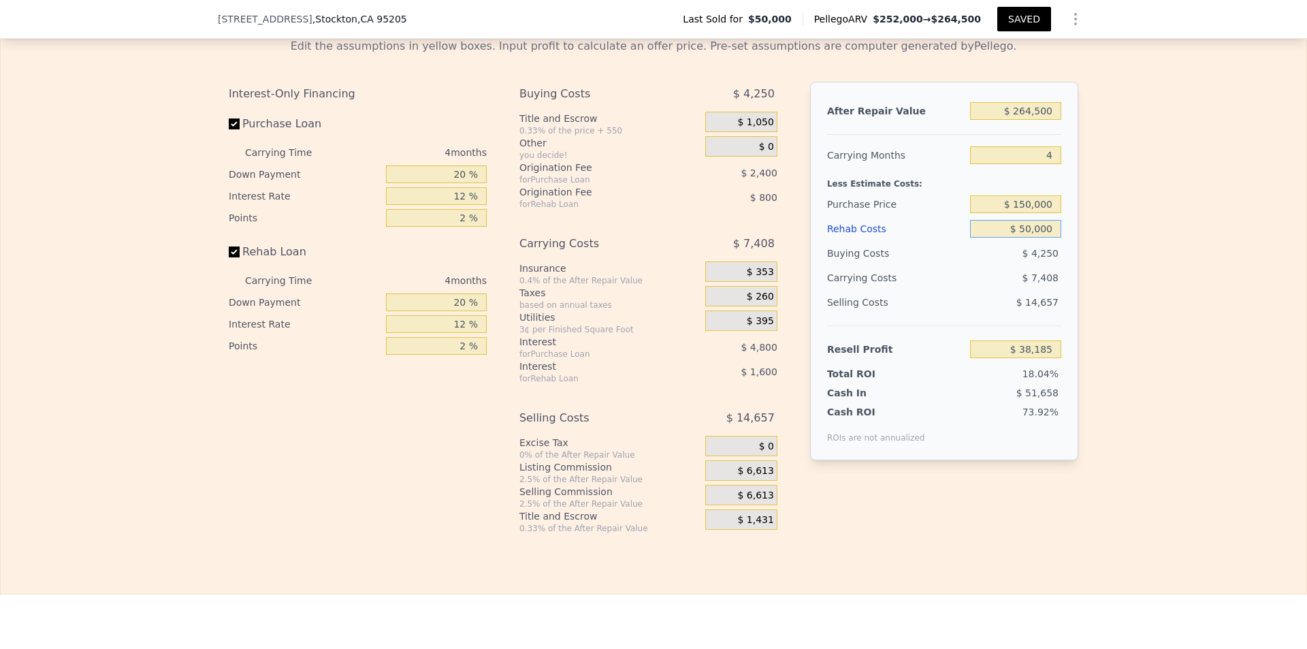
click at [1043, 238] on input "$ 50,000" at bounding box center [1015, 229] width 91 height 18
type input "$ 4"
type input "$ 90,581"
type input "$ 40"
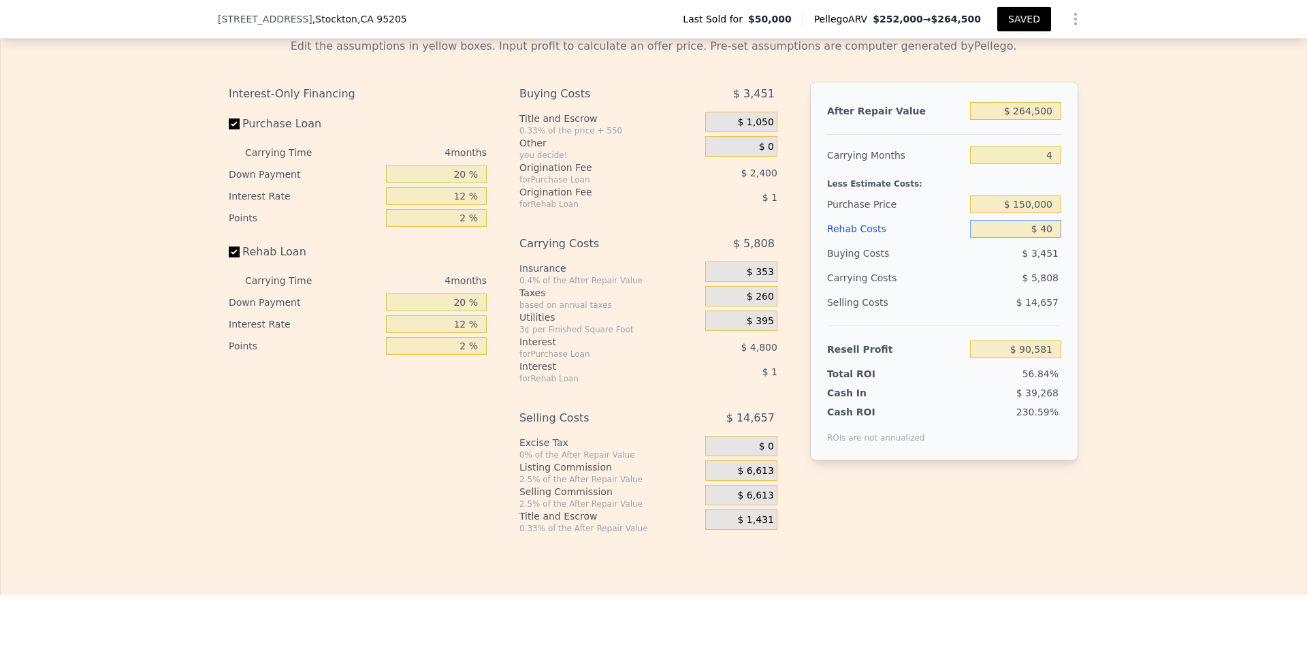
type input "$ 90,544"
type input "$ 400"
type input "$ 90,167"
type input "$ 4,000"
type input "$ 86,393"
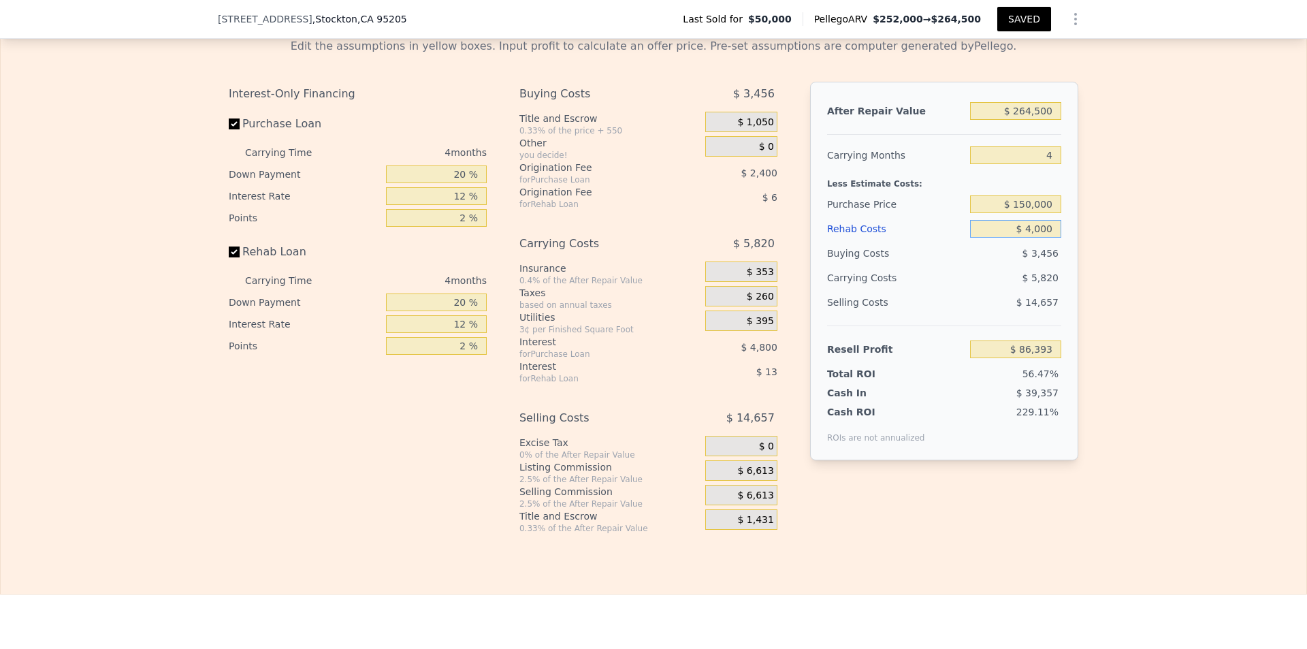
type input "$ 40,000"
type input "$ 48,665"
click at [1124, 316] on div "Edit the assumptions in yellow boxes. Input profit to calculate an offer price.…" at bounding box center [653, 280] width 1305 height 506
type input "$ 50,000"
type input "$ 38,185"
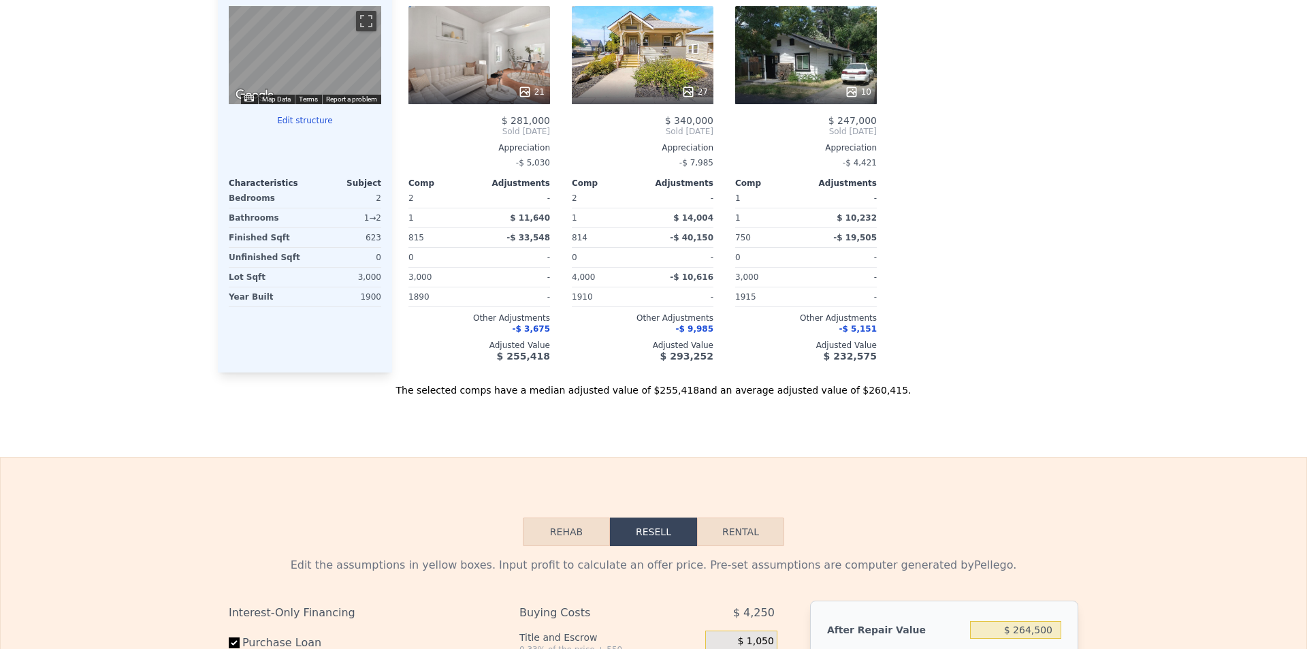
scroll to position [0, 0]
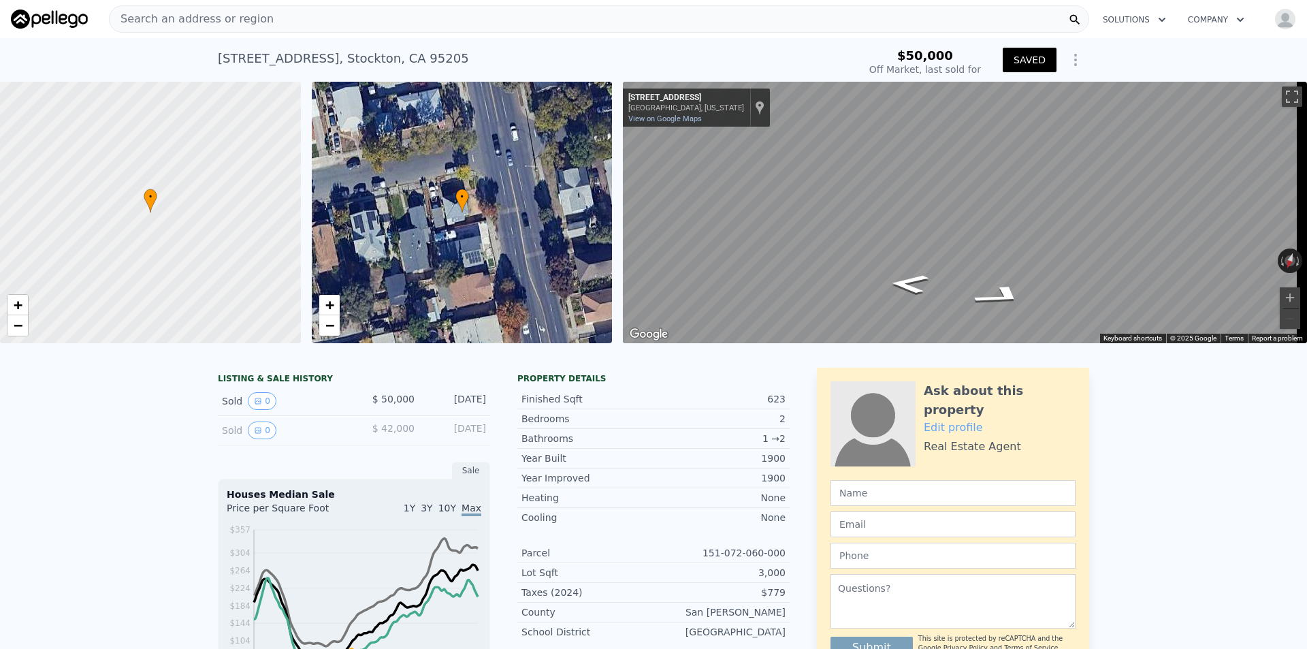
drag, startPoint x: 1181, startPoint y: 393, endPoint x: 1194, endPoint y: 72, distance: 320.8
click at [1306, 235] on html "Search an address or region Solutions Company Open main menu Open user menu 745…" at bounding box center [653, 324] width 1307 height 649
click at [1282, 296] on button "Zoom in" at bounding box center [1289, 297] width 20 height 20
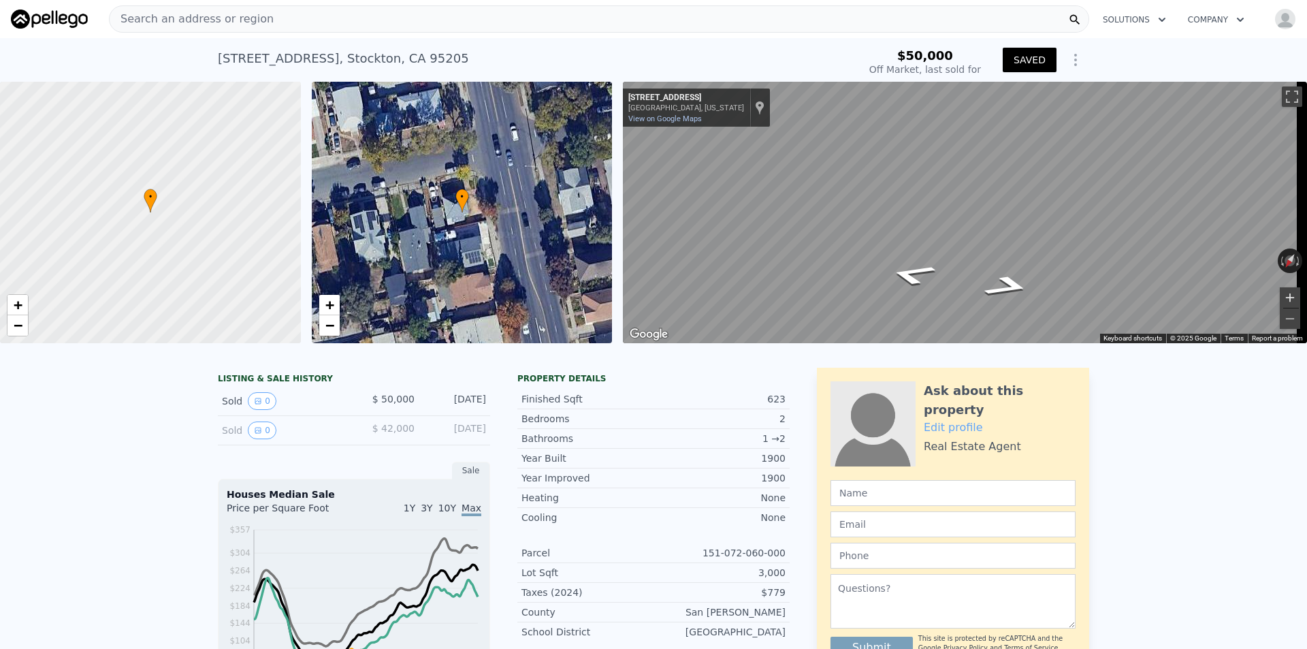
click at [1282, 296] on button "Zoom in" at bounding box center [1289, 297] width 20 height 20
click at [1306, 218] on html "Search an address or region Solutions Company Open main menu Open user menu 745…" at bounding box center [653, 324] width 1307 height 649
click at [462, 193] on div "• + − • + − ← Move left → Move right ↑ Move up ↓ Move down + Zoom in - Zoom out…" at bounding box center [653, 212] width 1307 height 261
click at [527, 256] on div "• + − • + − ← Move left → Move right ↑ Move up ↓ Move down + Zoom in - Zoom out…" at bounding box center [653, 212] width 1307 height 261
drag, startPoint x: 213, startPoint y: 62, endPoint x: 453, endPoint y: 74, distance: 239.9
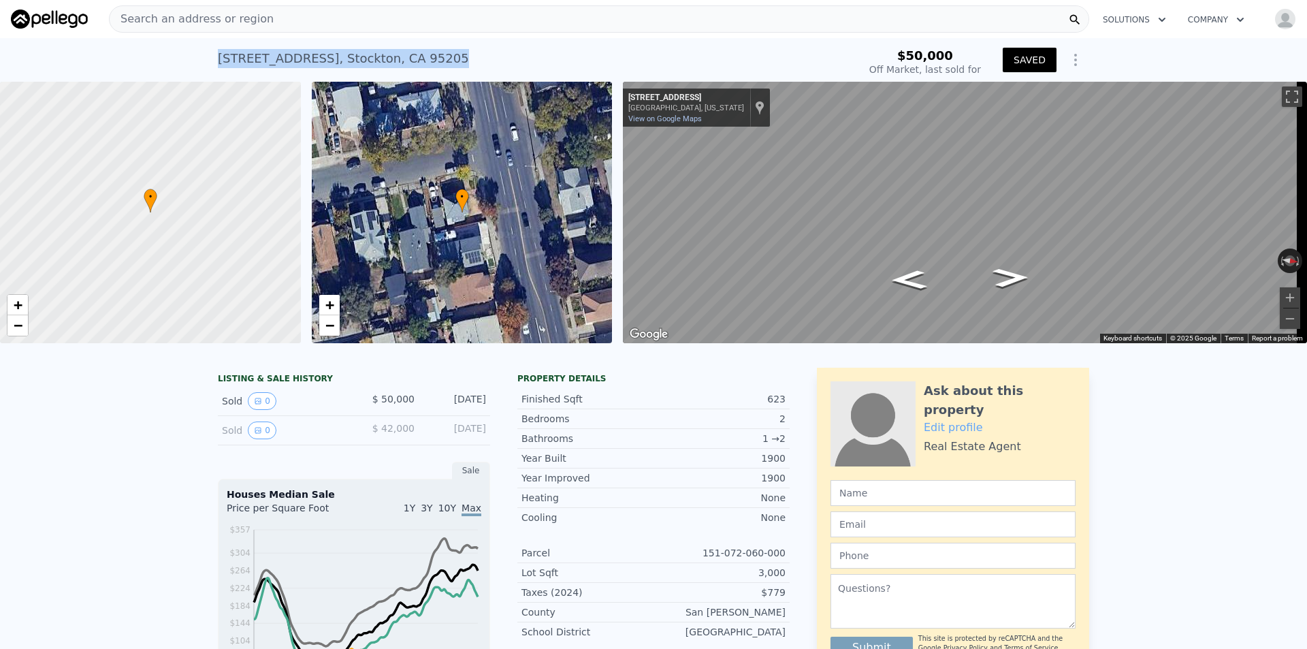
click at [453, 74] on div "745 N Airport Way , Stockton , CA 95205 Sold Oct 2013 for $50k" at bounding box center [535, 63] width 635 height 38
copy div "745 N Airport Way , Stockton , CA 95205"
